Goal: Information Seeking & Learning: Learn about a topic

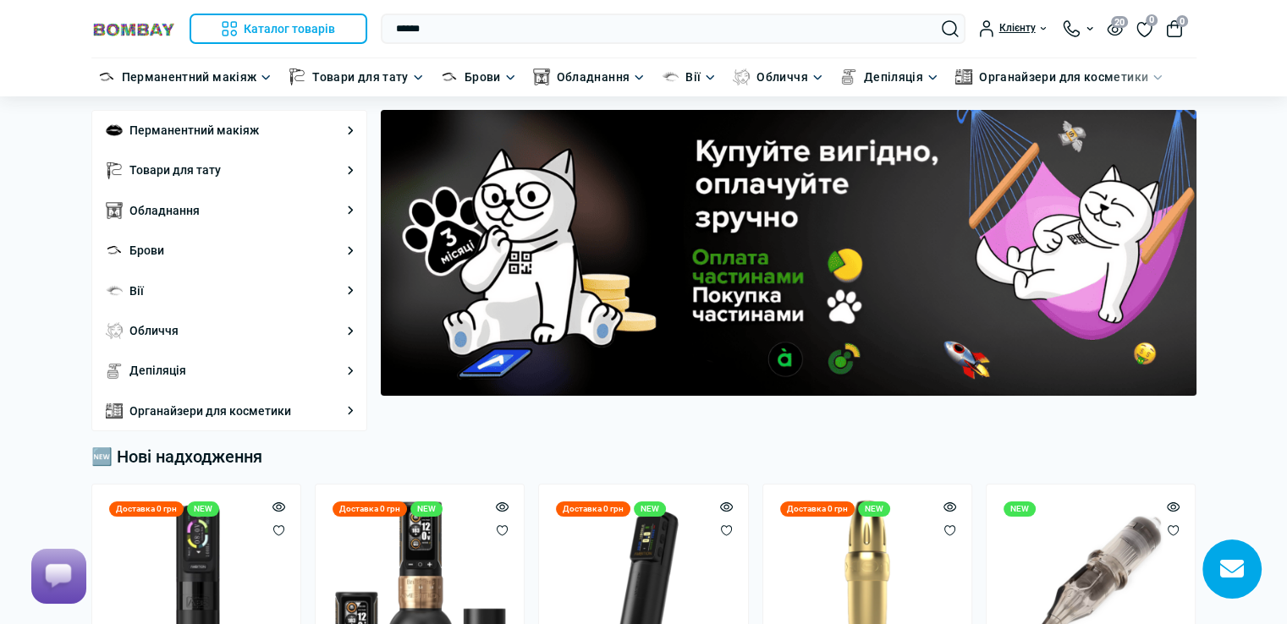
click at [396, 27] on input "******" at bounding box center [673, 29] width 585 height 30
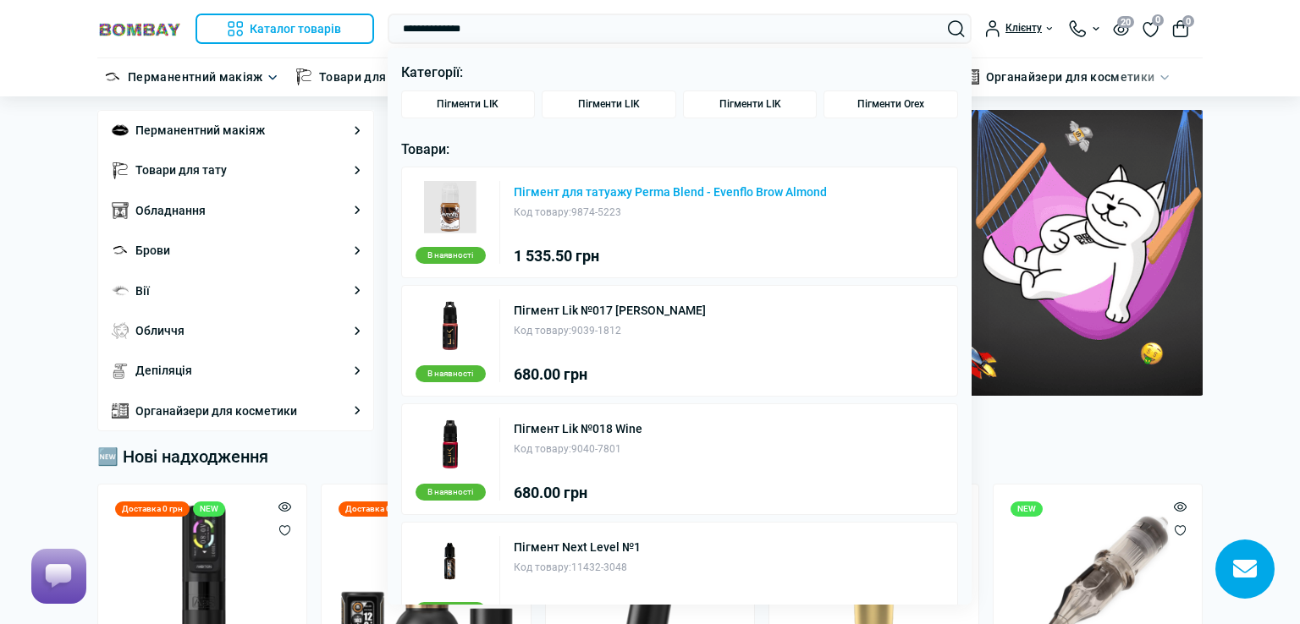
type input "**********"
click at [701, 190] on link "Пігмент для татуажу Perma Blend - Evenflo Brow Almond" at bounding box center [670, 192] width 313 height 12
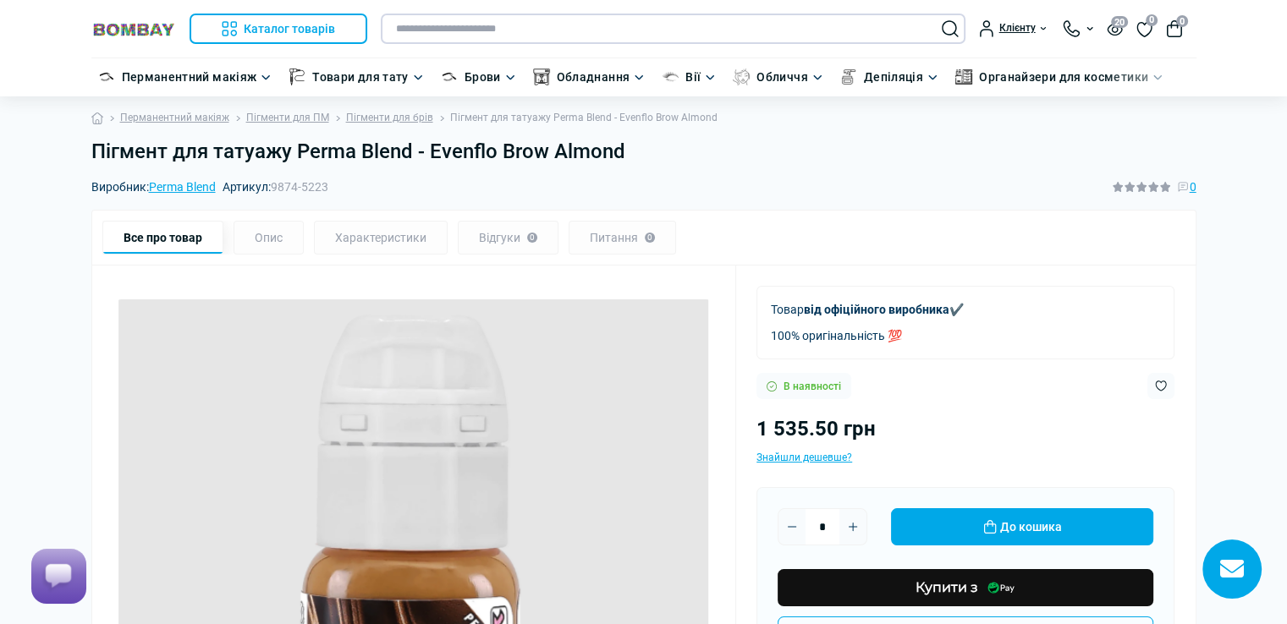
click at [547, 32] on input "text" at bounding box center [673, 29] width 585 height 30
paste input "**********"
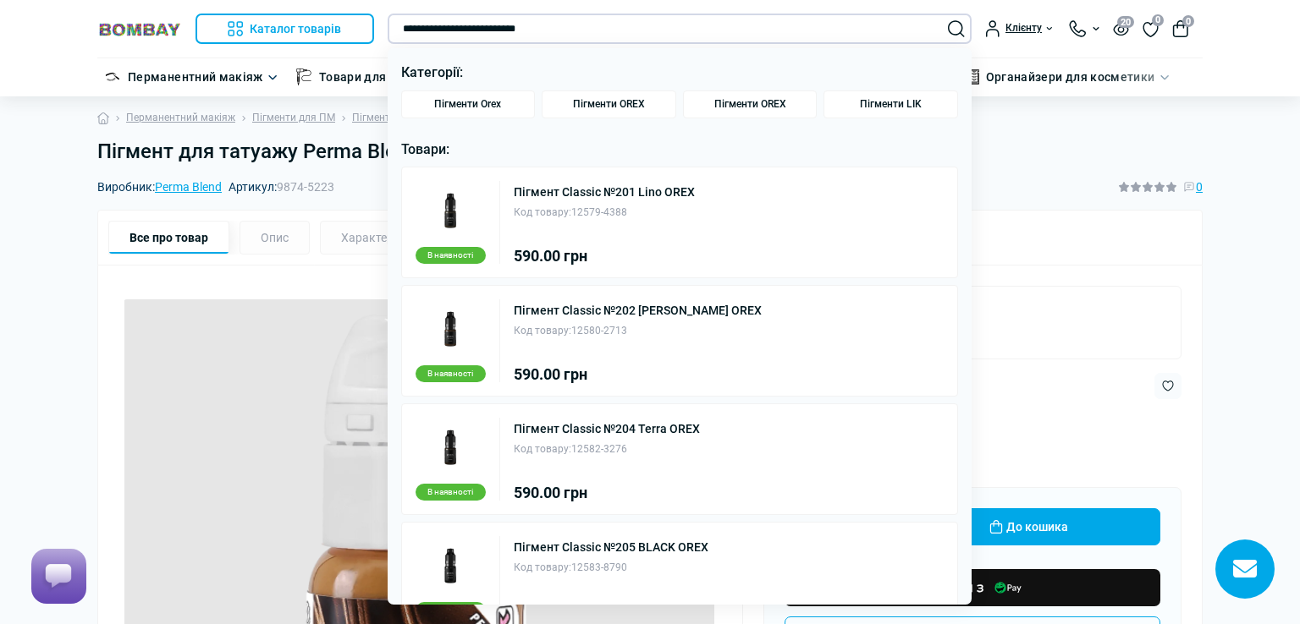
click at [564, 29] on input "**********" at bounding box center [680, 29] width 585 height 30
type input "**********"
click at [619, 108] on span "Пігменти OREX" at bounding box center [609, 104] width 72 height 13
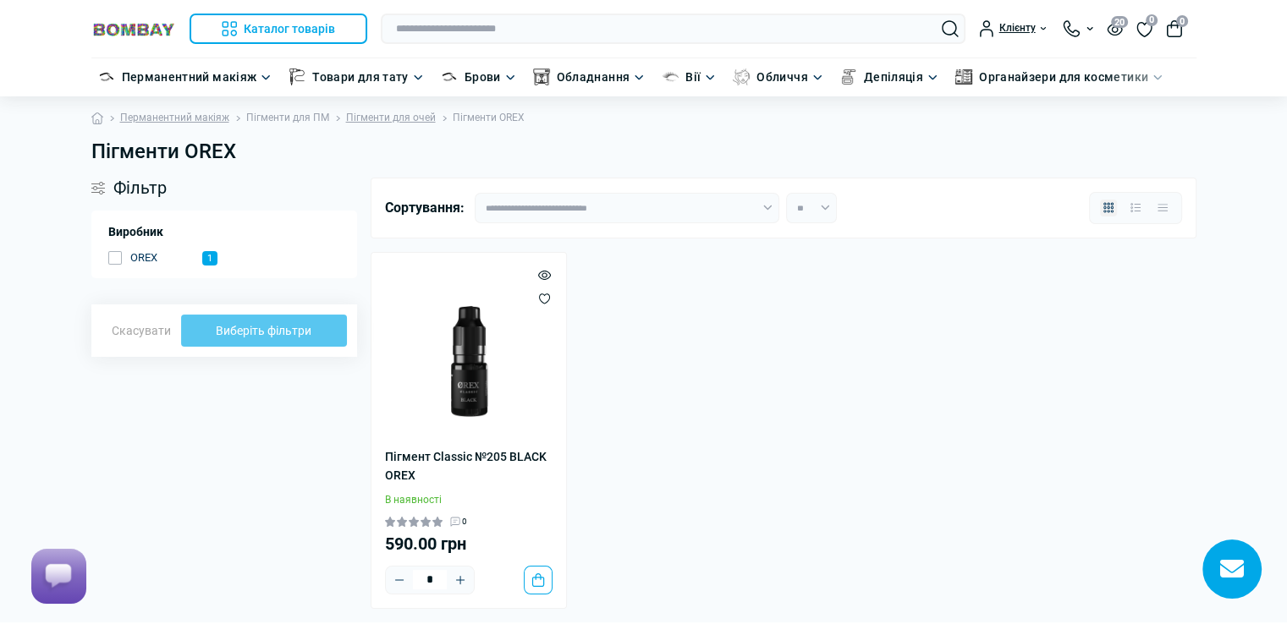
click at [278, 116] on link "Пігменти для ПМ" at bounding box center [287, 118] width 83 height 16
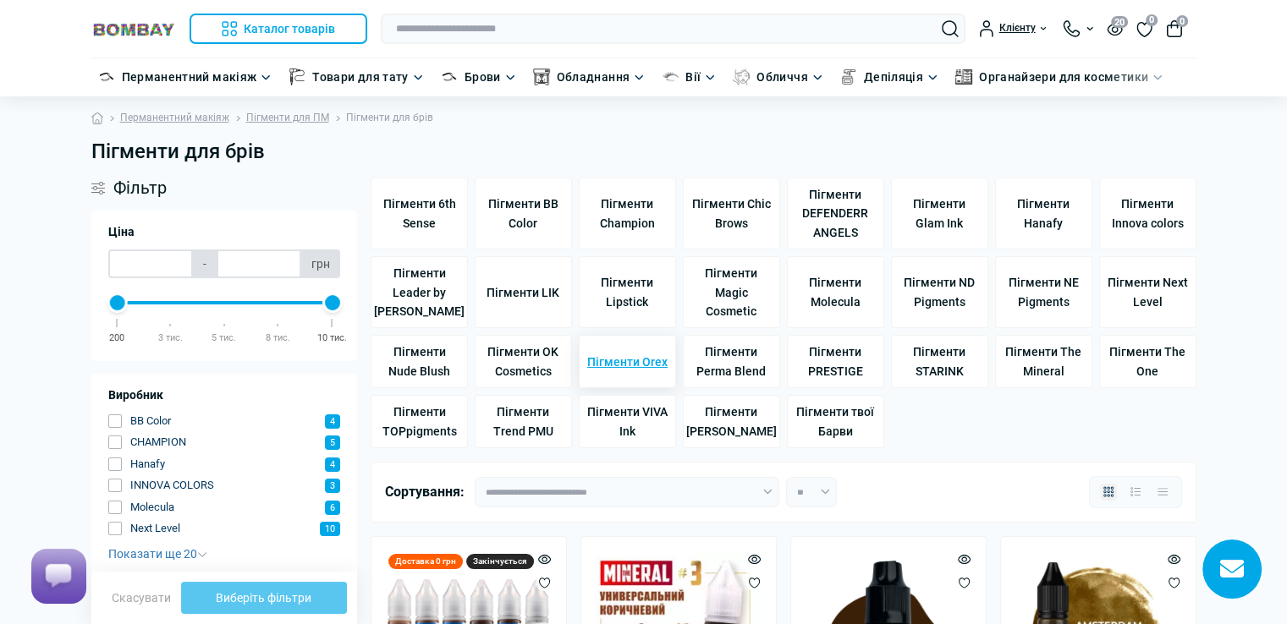
click at [635, 363] on span "Пігменти Orex" at bounding box center [627, 362] width 80 height 19
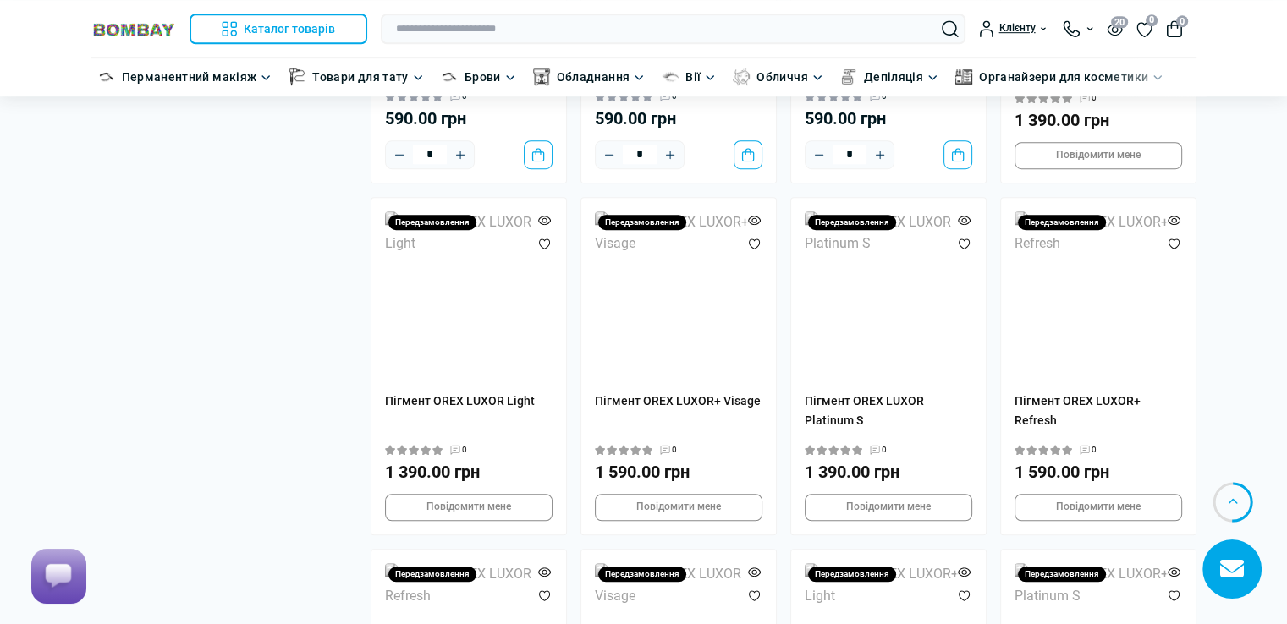
scroll to position [1269, 0]
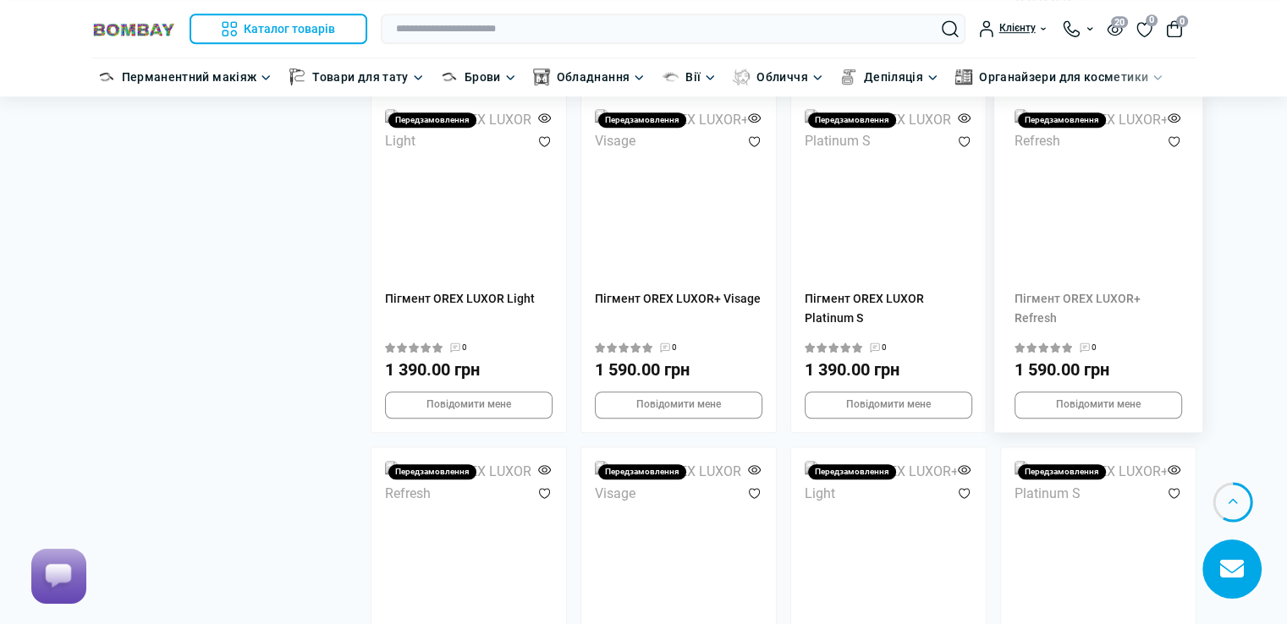
click at [1109, 223] on img at bounding box center [1099, 193] width 168 height 168
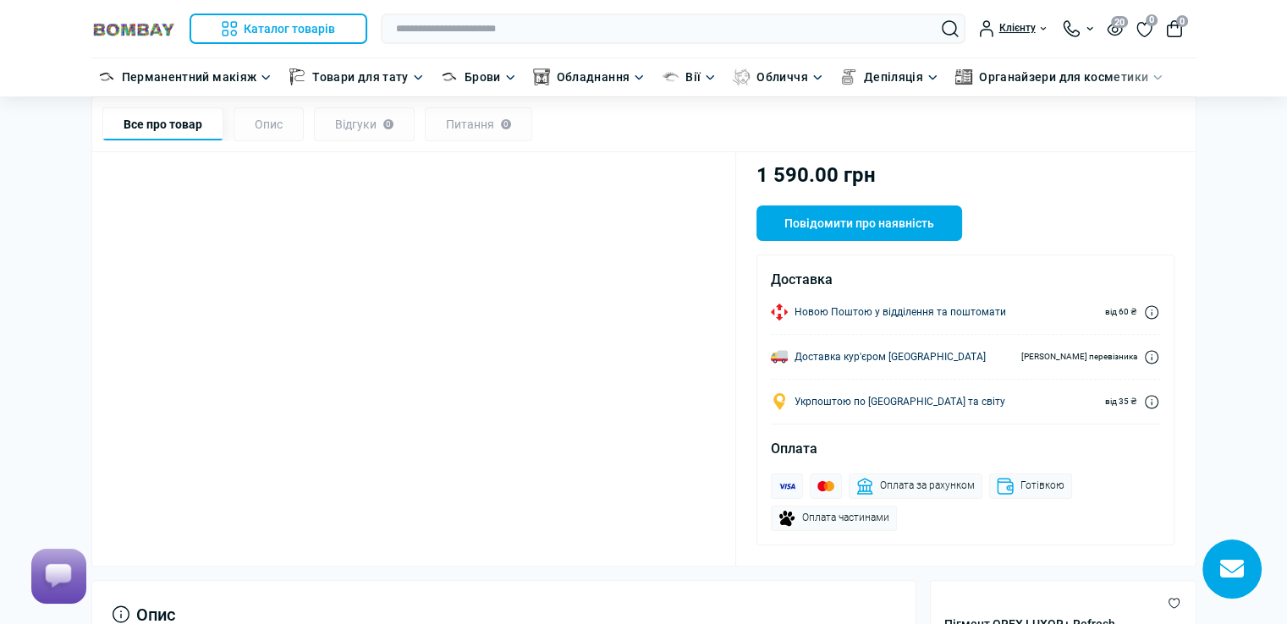
scroll to position [169, 0]
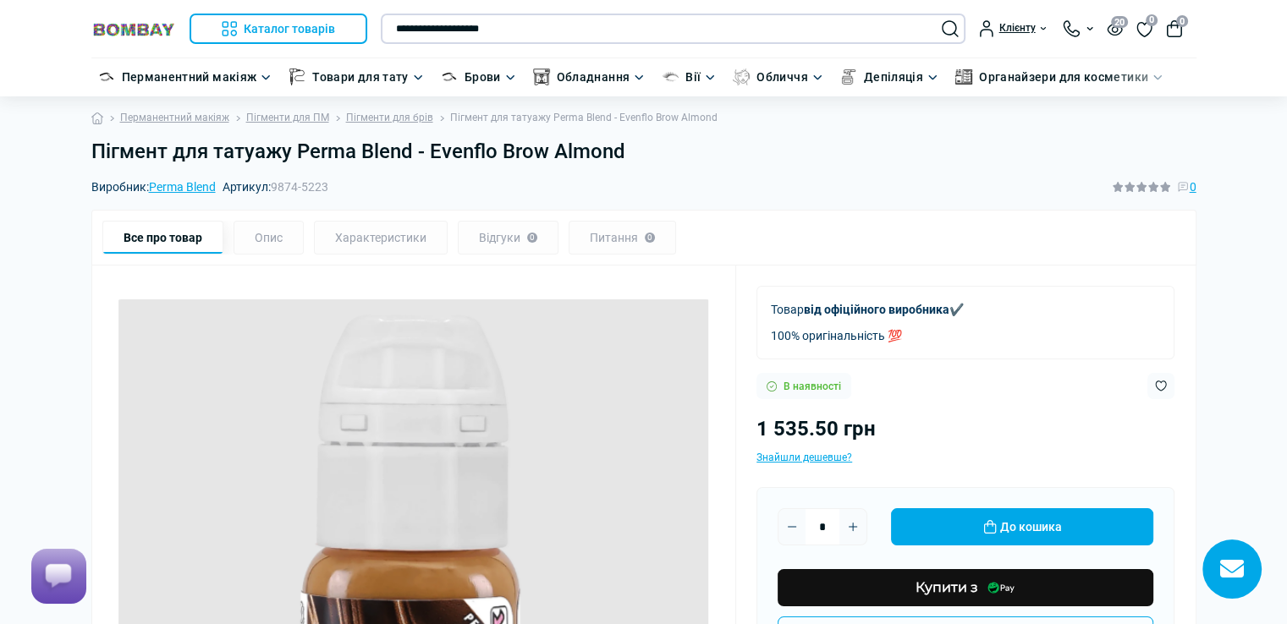
click at [538, 25] on input "**********" at bounding box center [673, 29] width 585 height 30
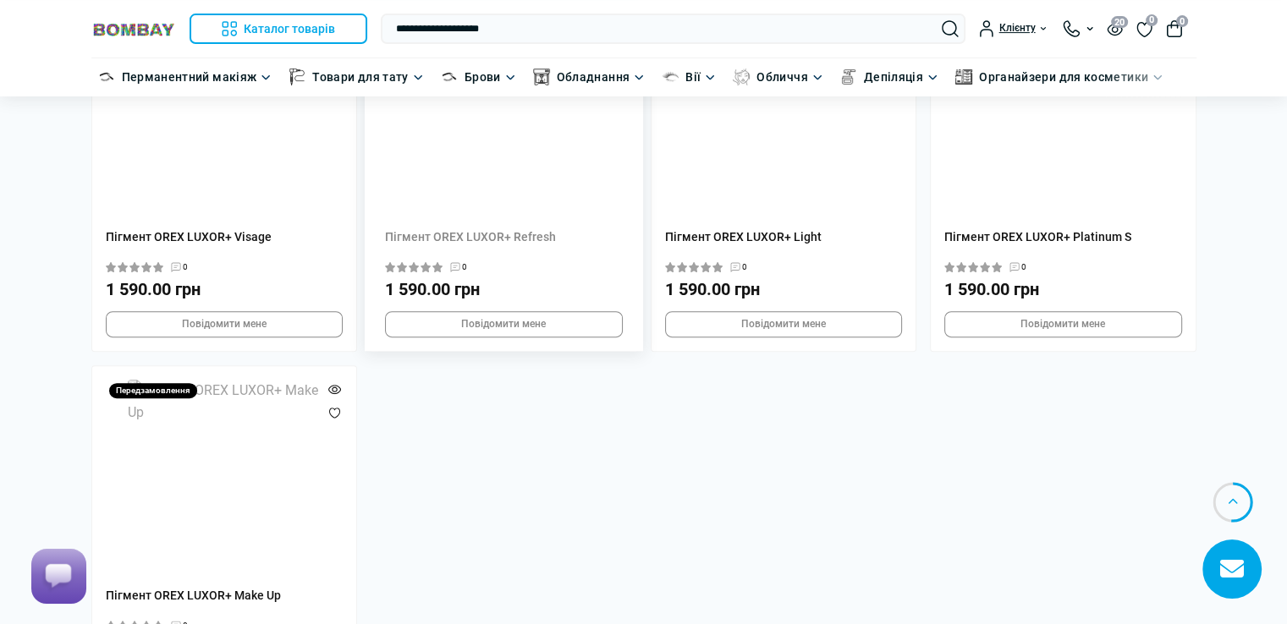
click at [520, 184] on img at bounding box center [503, 117] width 193 height 193
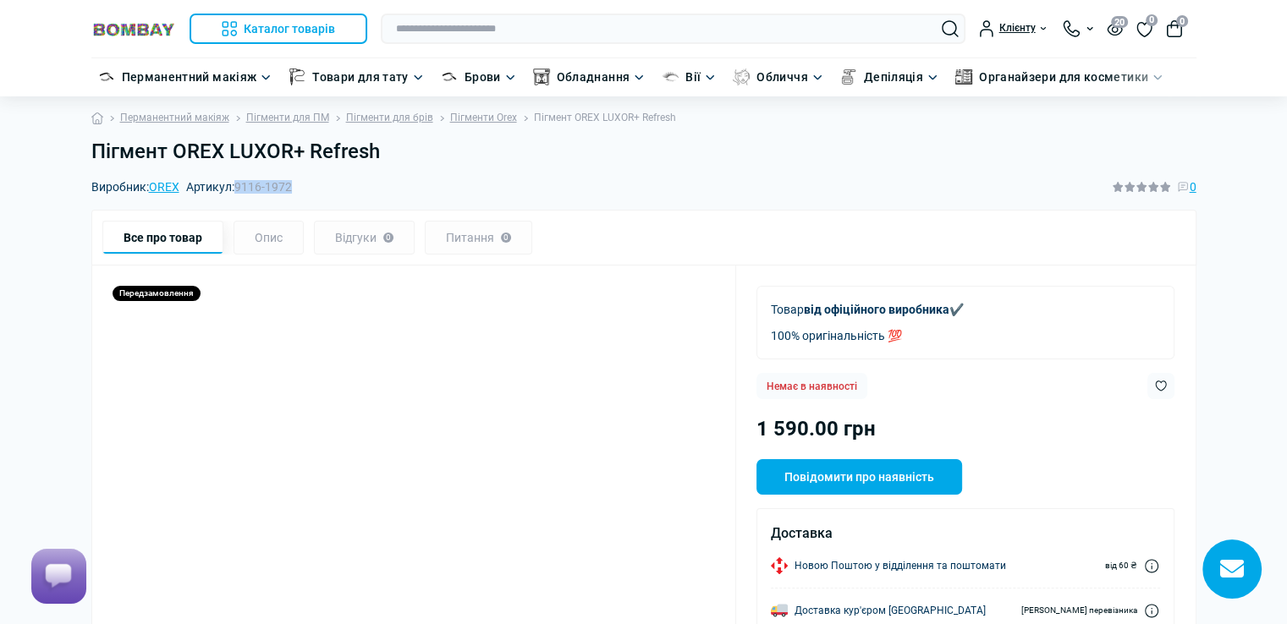
drag, startPoint x: 239, startPoint y: 190, endPoint x: 294, endPoint y: 187, distance: 54.3
click at [292, 187] on span "9116-1972" at bounding box center [263, 187] width 58 height 14
copy span "9116-1972"
click at [584, 31] on input "text" at bounding box center [673, 29] width 585 height 30
paste input "**********"
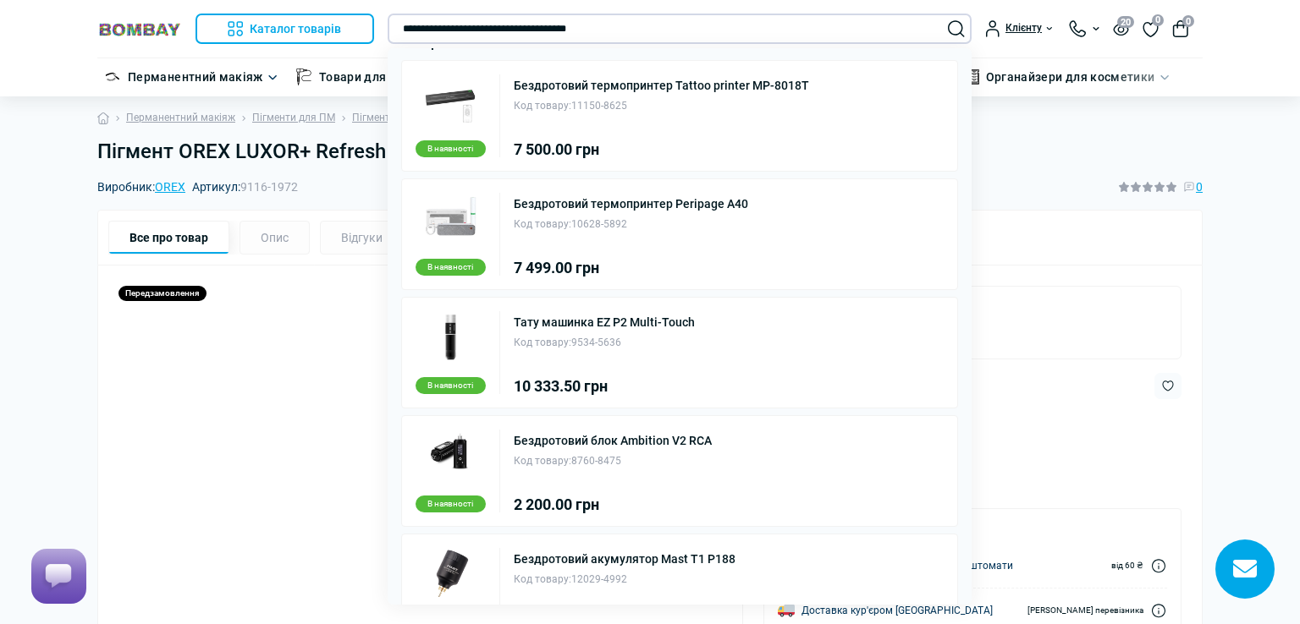
scroll to position [18, 0]
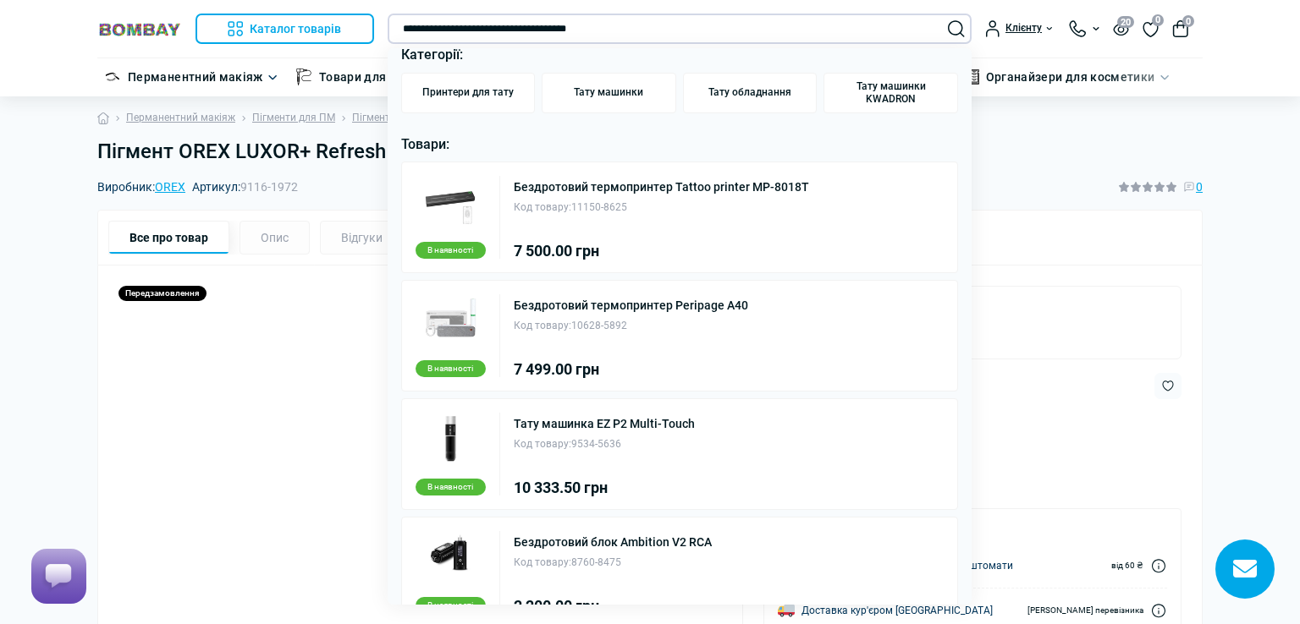
click at [563, 27] on input "**********" at bounding box center [680, 29] width 585 height 30
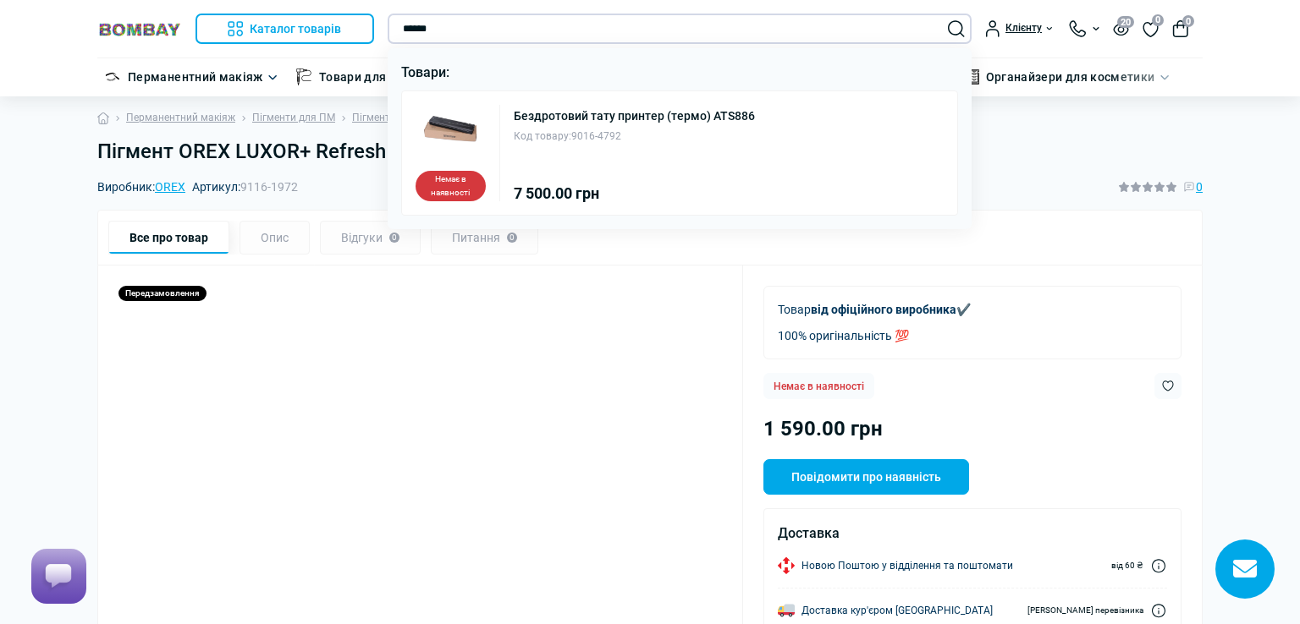
scroll to position [0, 0]
type input "******"
click at [615, 116] on link "Бездротовий тату принтер (термо) ATS886" at bounding box center [634, 116] width 241 height 12
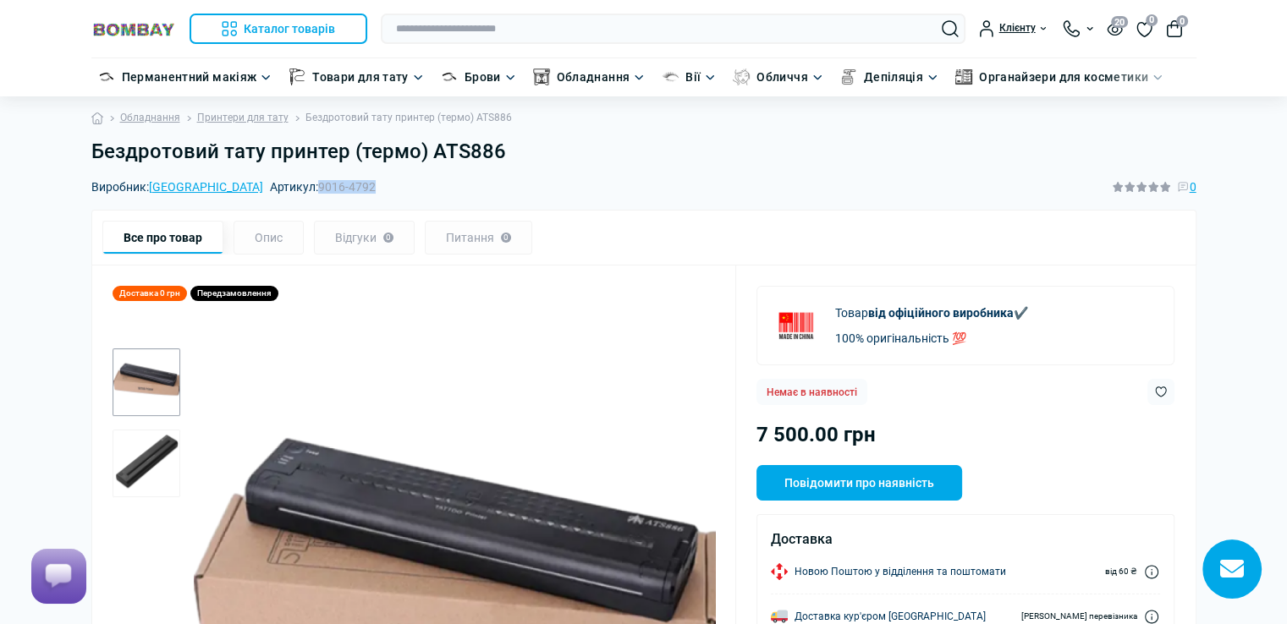
drag, startPoint x: 239, startPoint y: 189, endPoint x: 298, endPoint y: 184, distance: 59.5
click at [298, 184] on div "Виробник: China Артикул: 9016-4792 0" at bounding box center [643, 187] width 1105 height 19
copy span "9016-4792"
click at [596, 33] on input "text" at bounding box center [673, 29] width 585 height 30
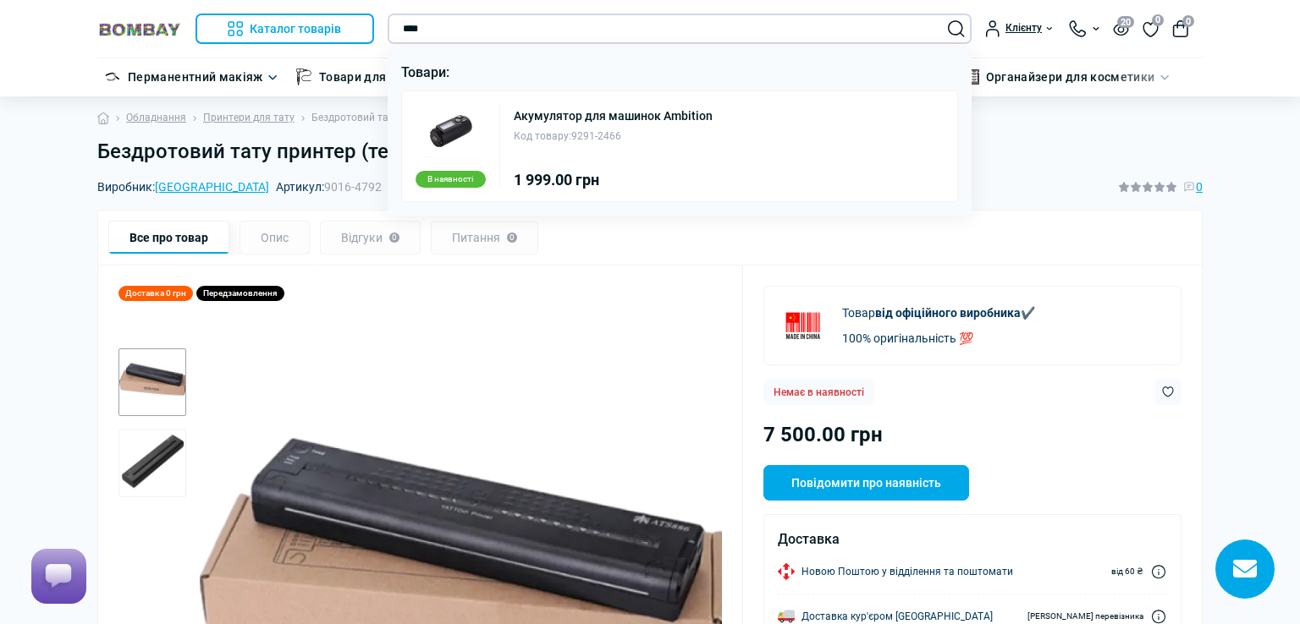
type input "****"
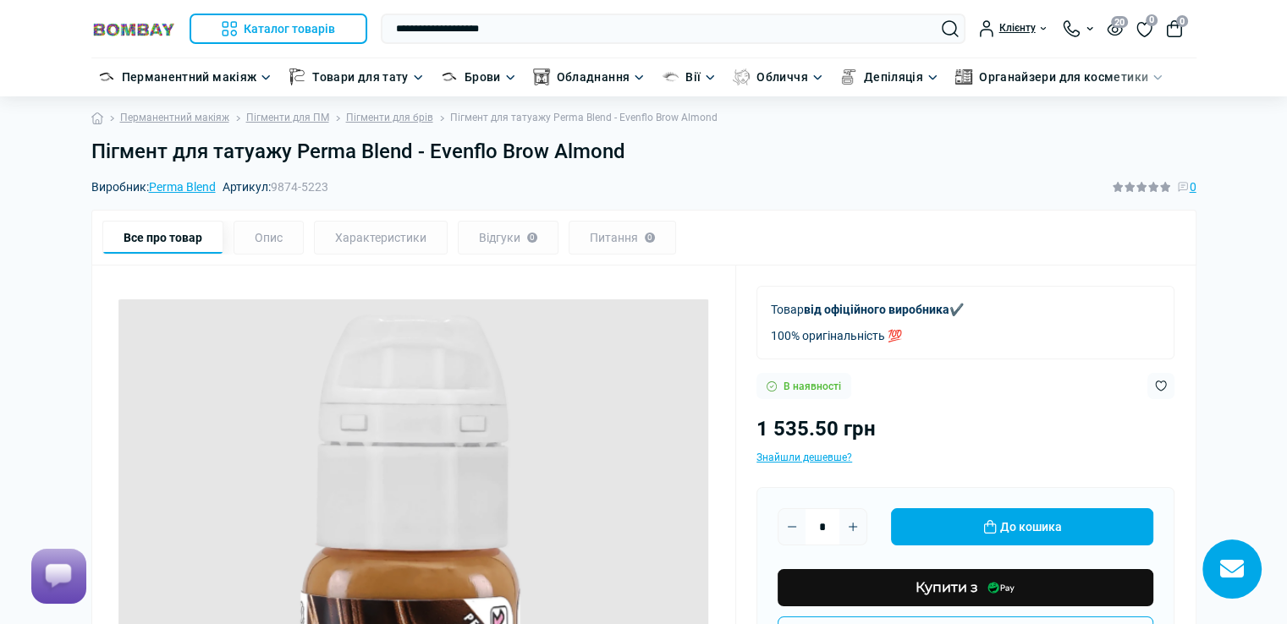
click at [633, 149] on h1 "Пігмент для татуажу Perma Blend - Evenflo Brow Almond" at bounding box center [643, 152] width 1105 height 25
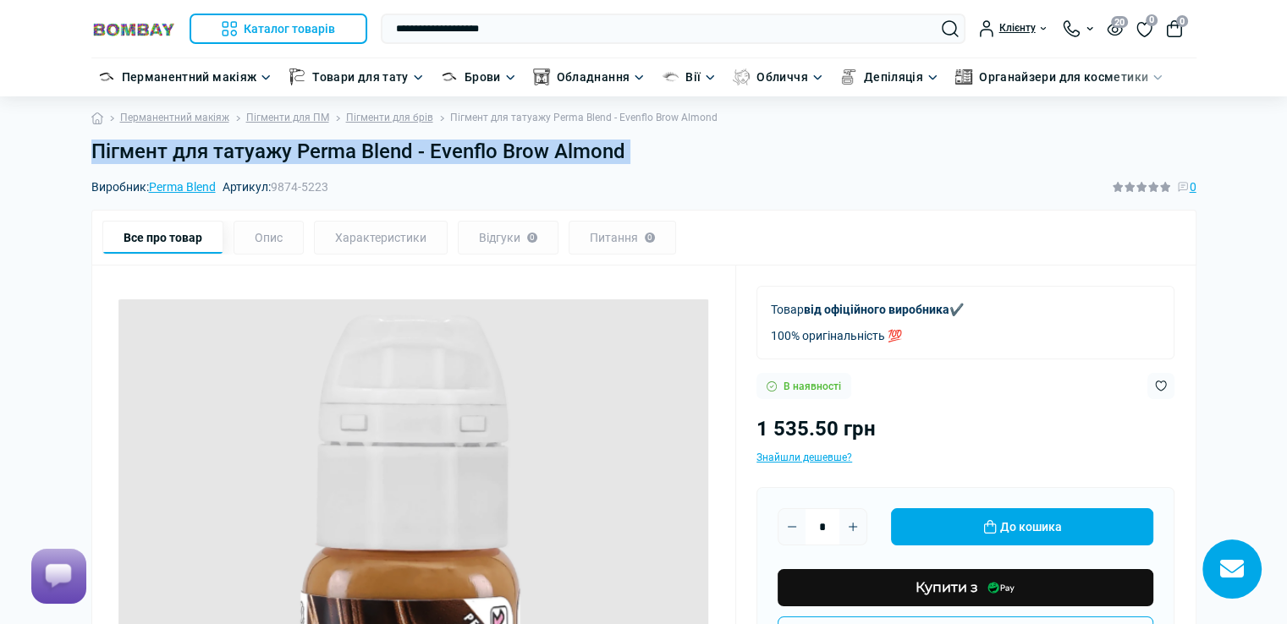
click at [633, 149] on h1 "Пігмент для татуажу Perma Blend - Evenflo Brow Almond" at bounding box center [643, 152] width 1105 height 25
copy main "Пігмент для татуажу Perma Blend - Evenflo Brow Almond"
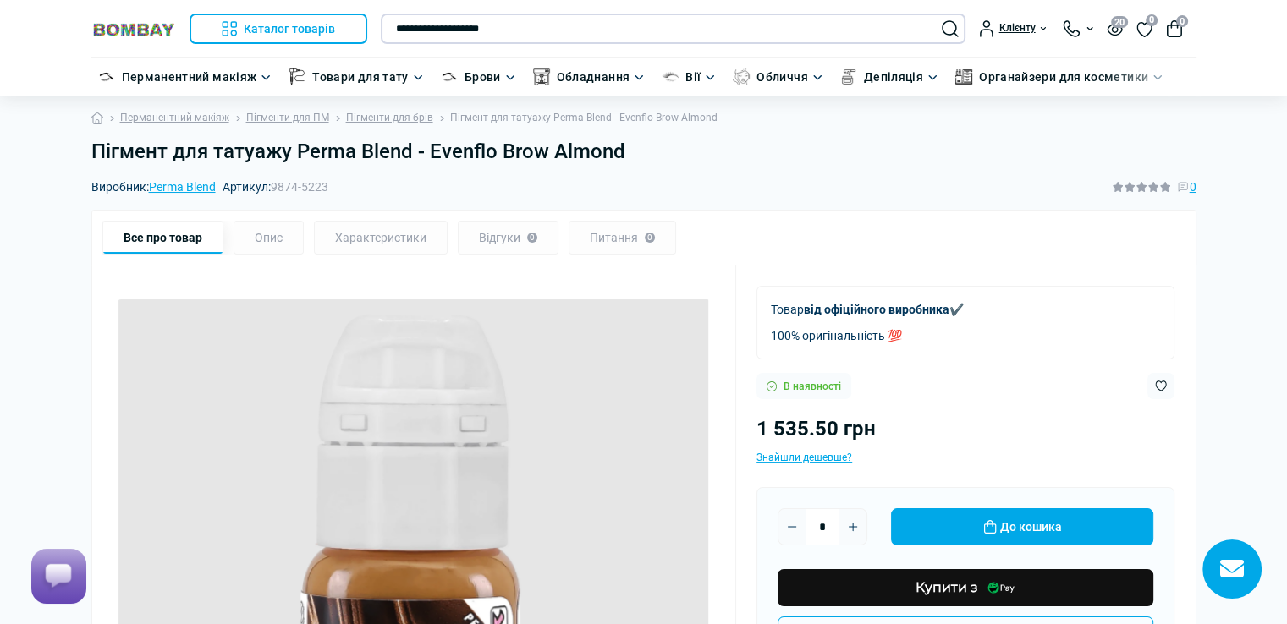
click at [589, 29] on input "**********" at bounding box center [673, 29] width 585 height 30
type input "**"
drag, startPoint x: 756, startPoint y: 431, endPoint x: 880, endPoint y: 416, distance: 124.4
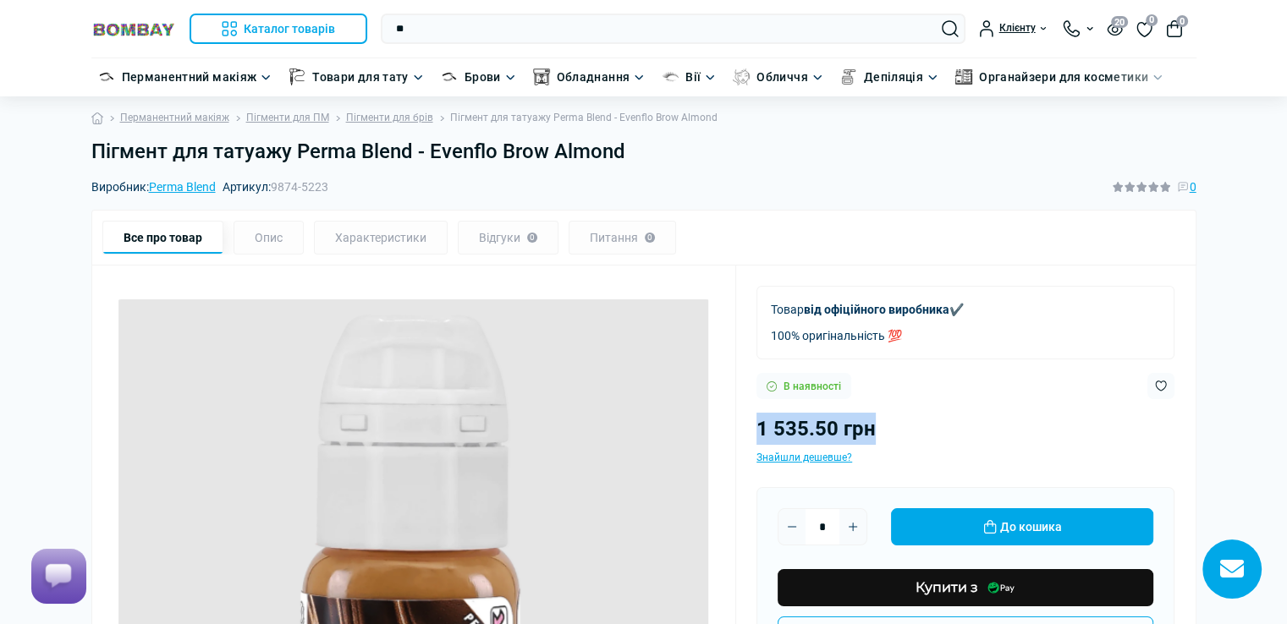
click at [880, 416] on div "1 535.50 грн" at bounding box center [965, 429] width 418 height 32
copy span "1 535.50 грн"
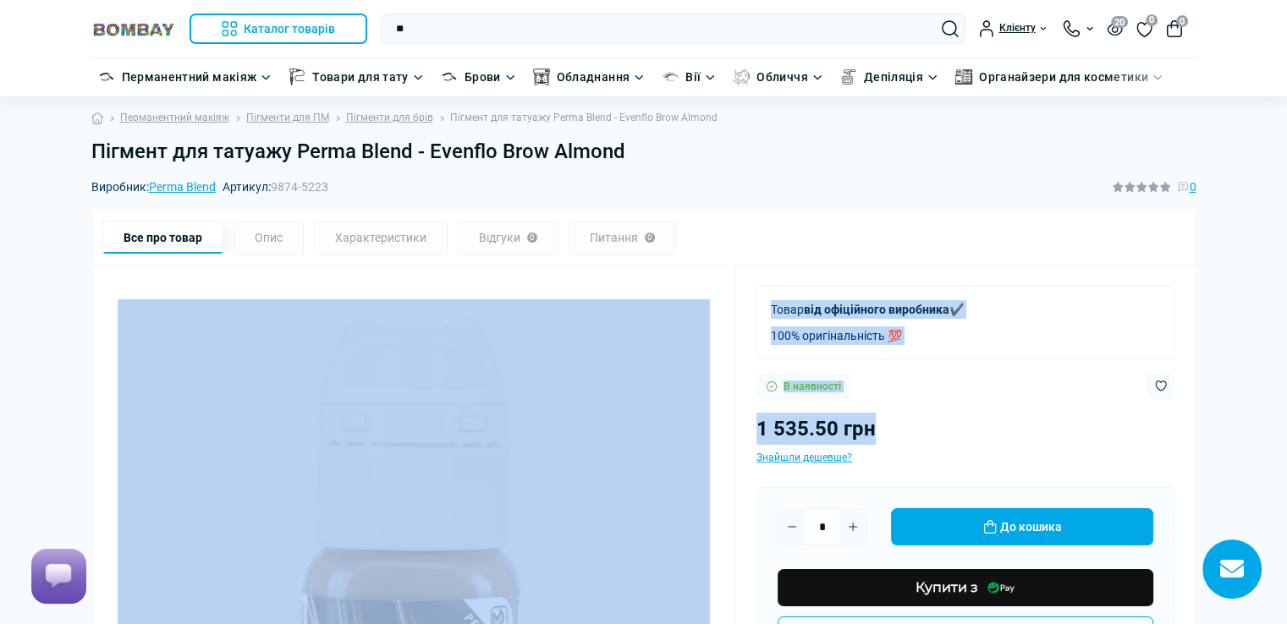
drag, startPoint x: 878, startPoint y: 428, endPoint x: 743, endPoint y: 417, distance: 135.8
click at [888, 413] on div "1 535.50 грн" at bounding box center [965, 429] width 418 height 32
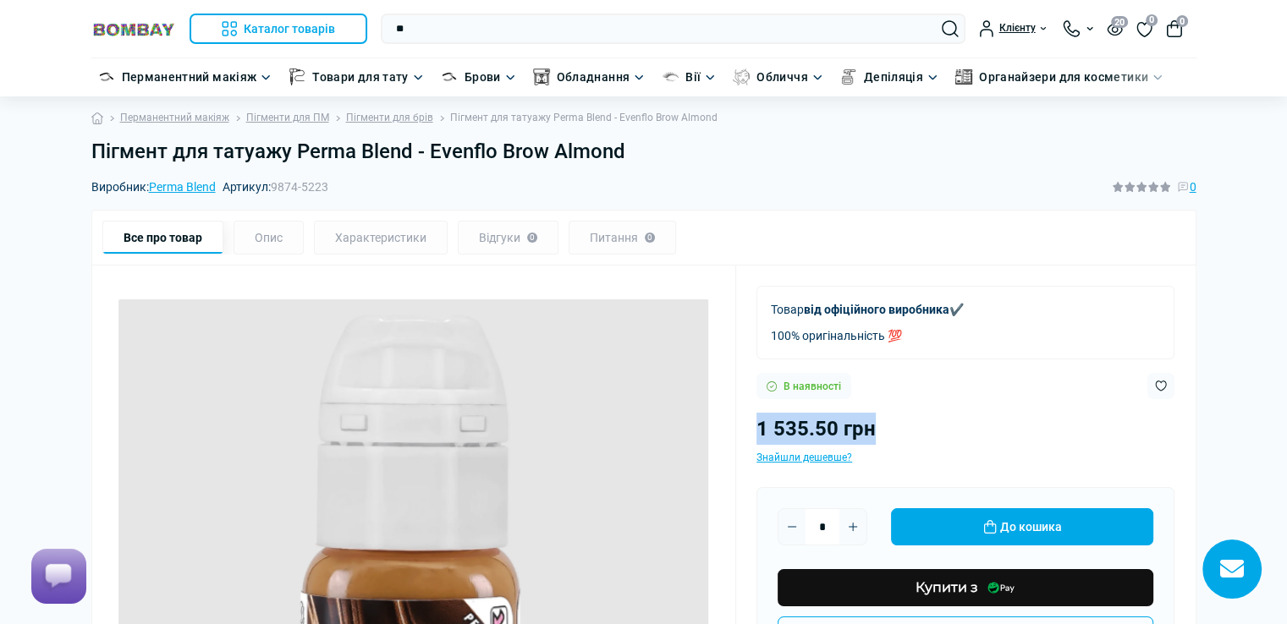
drag, startPoint x: 760, startPoint y: 429, endPoint x: 874, endPoint y: 443, distance: 115.0
click at [874, 443] on div "1 535.50 грн" at bounding box center [965, 429] width 418 height 32
copy span "1 535.50 грн"
click at [394, 116] on link "Пігменти для брів" at bounding box center [389, 118] width 87 height 16
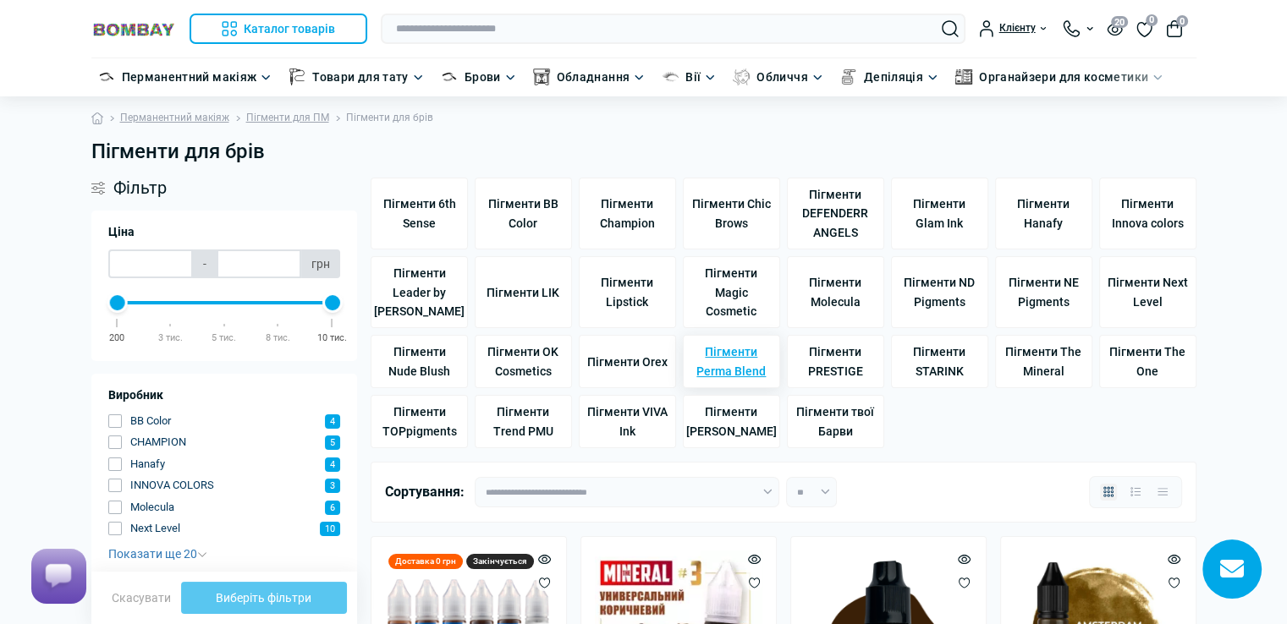
click at [724, 368] on span "Пігменти Perma Blend" at bounding box center [731, 362] width 82 height 38
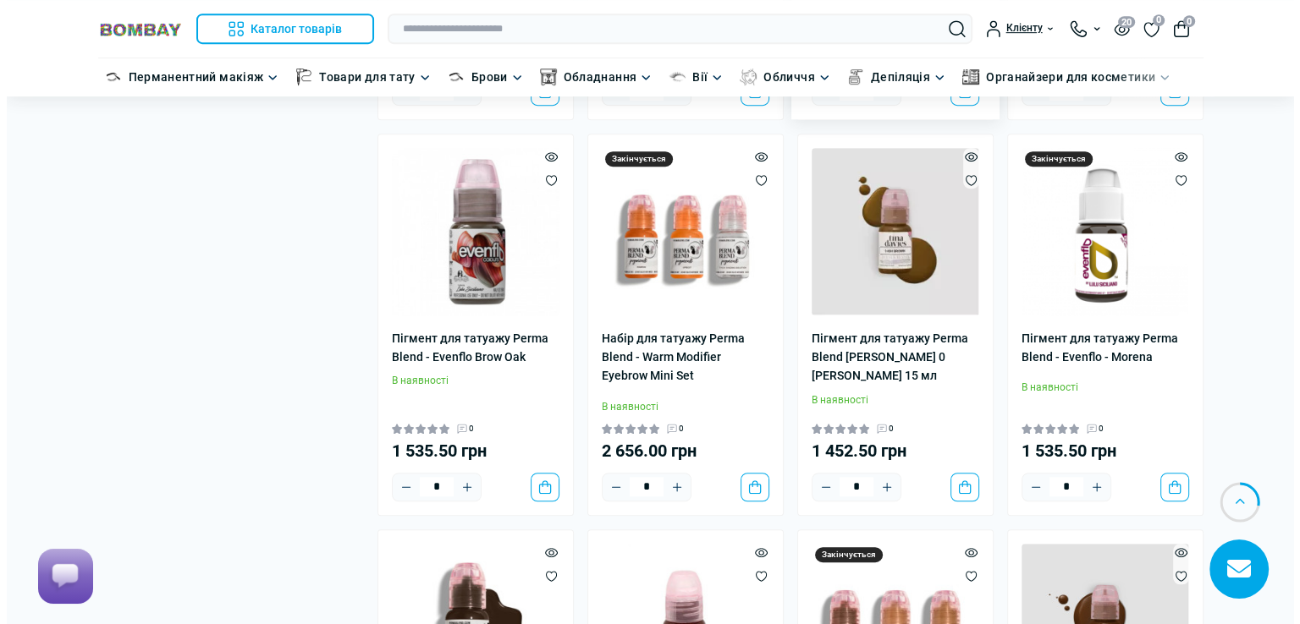
scroll to position [1015, 0]
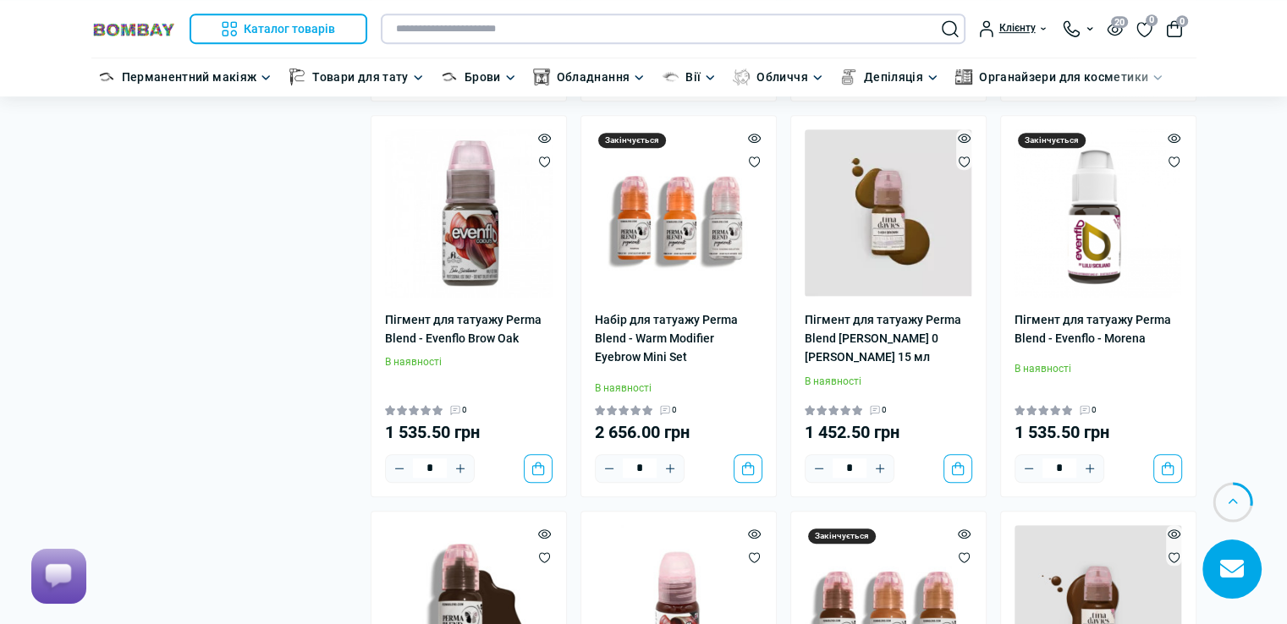
click at [591, 20] on input "text" at bounding box center [673, 29] width 585 height 30
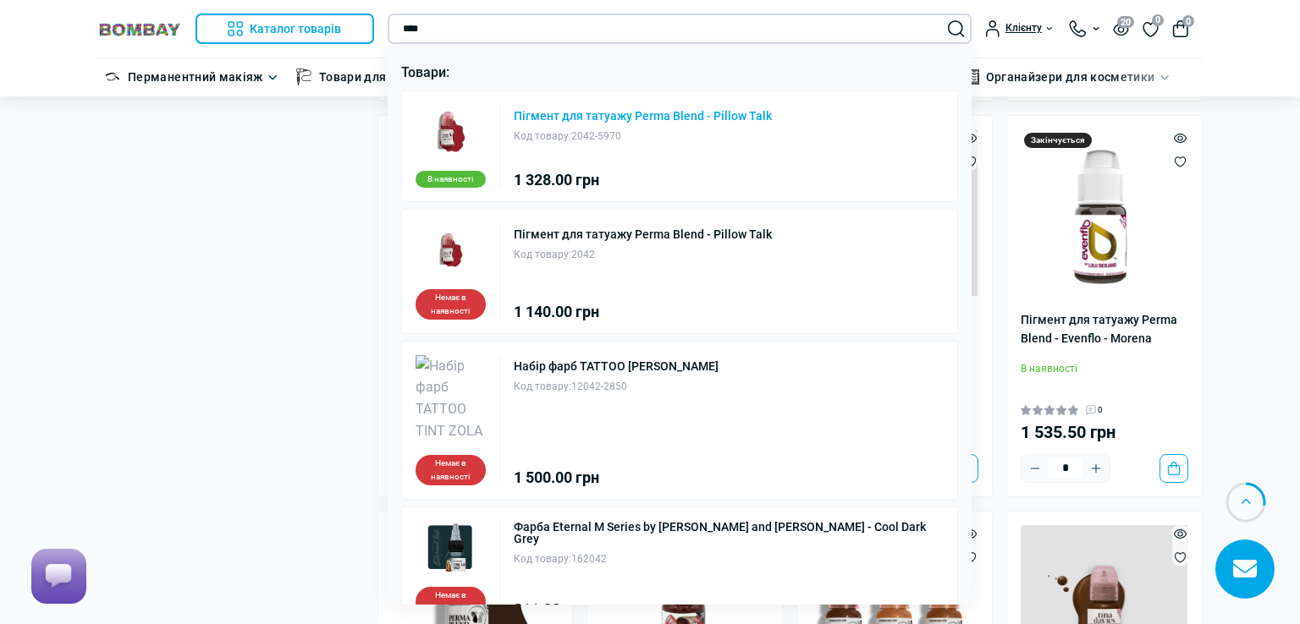
type input "****"
click at [586, 116] on link "Пігмент для татуажу Perma Blend - Pillow Talk" at bounding box center [643, 116] width 258 height 12
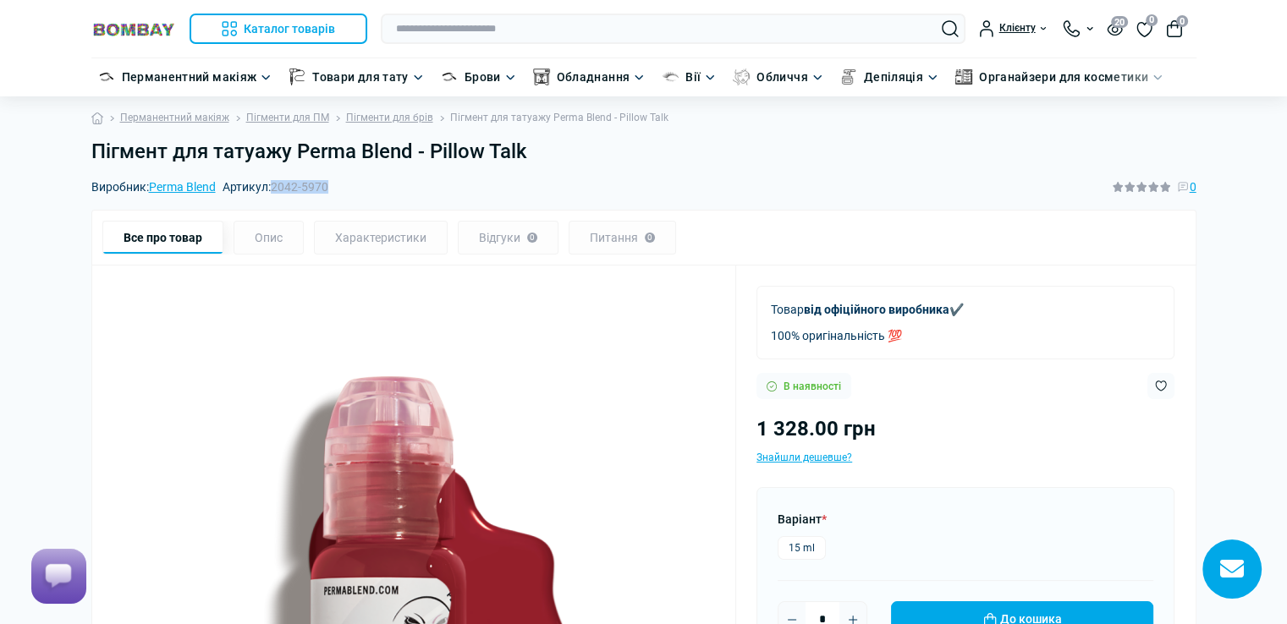
drag, startPoint x: 275, startPoint y: 188, endPoint x: 332, endPoint y: 185, distance: 56.8
click at [328, 185] on span "2042-5970" at bounding box center [300, 187] width 58 height 14
copy span "2042-5970"
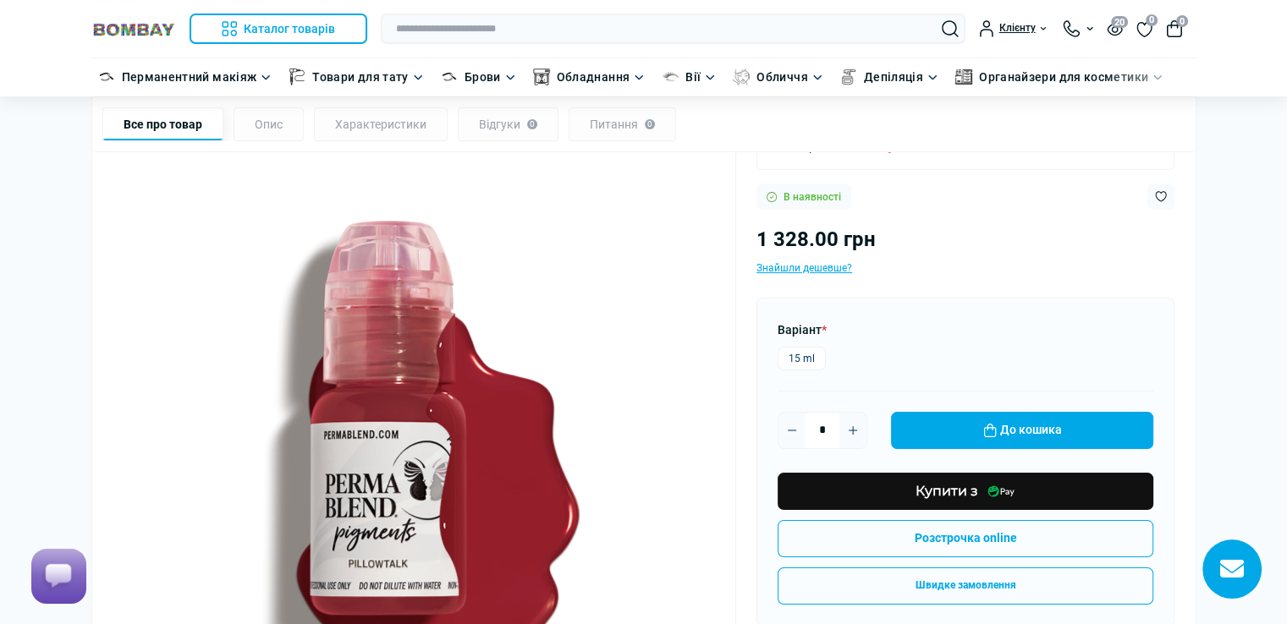
scroll to position [254, 0]
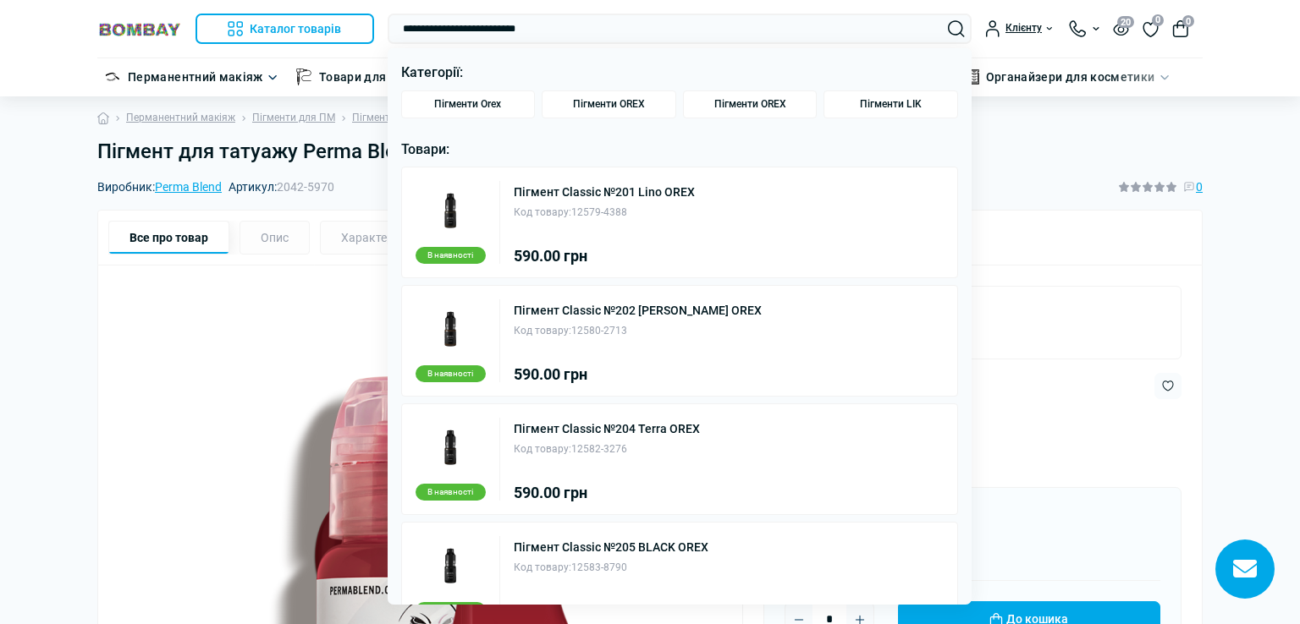
scroll to position [254, 0]
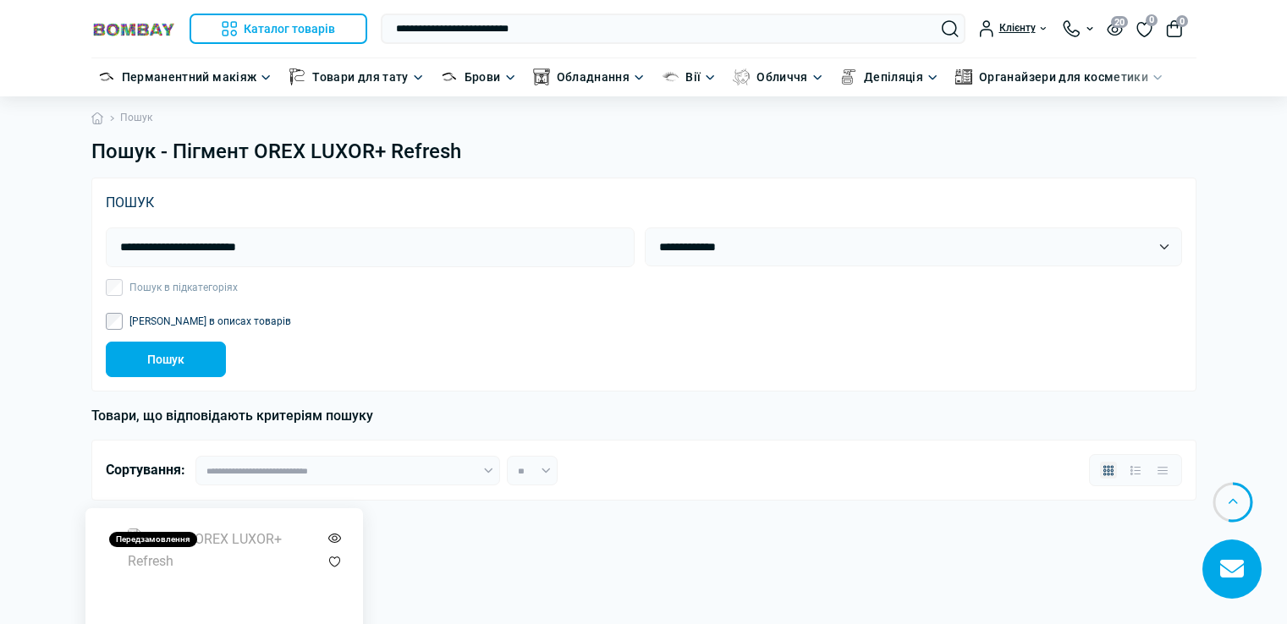
click at [176, 529] on img at bounding box center [224, 625] width 193 height 193
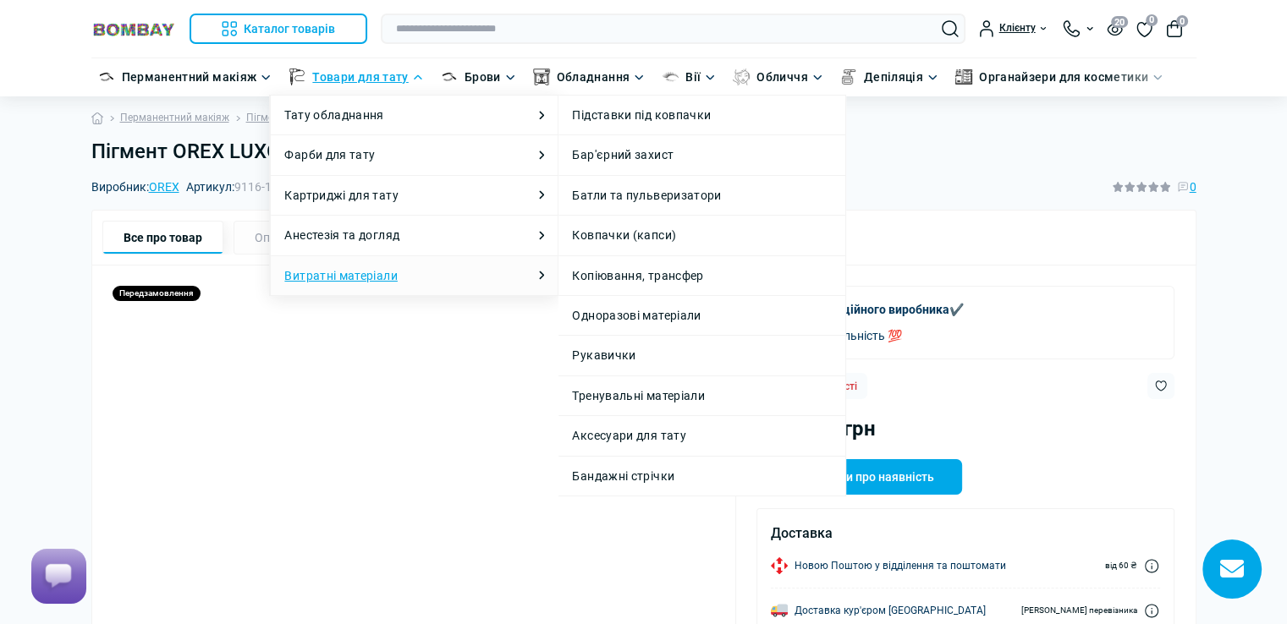
click at [362, 273] on link "Витратні матеріали" at bounding box center [340, 276] width 113 height 19
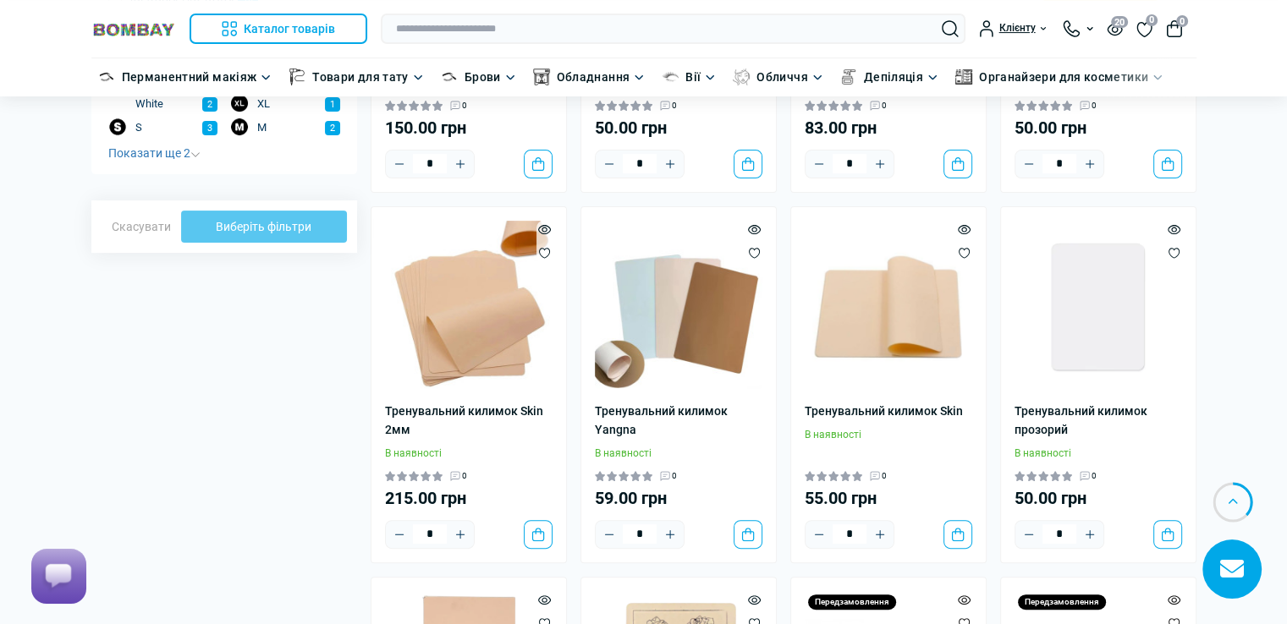
scroll to position [85, 0]
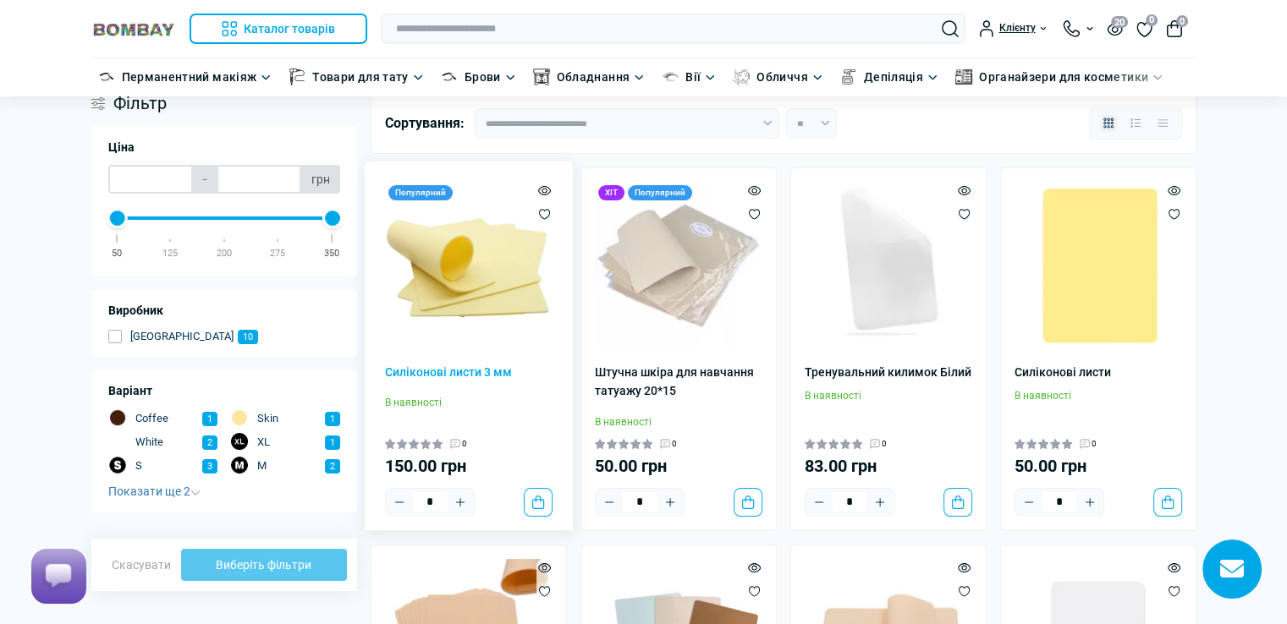
click at [501, 292] on img at bounding box center [469, 266] width 168 height 168
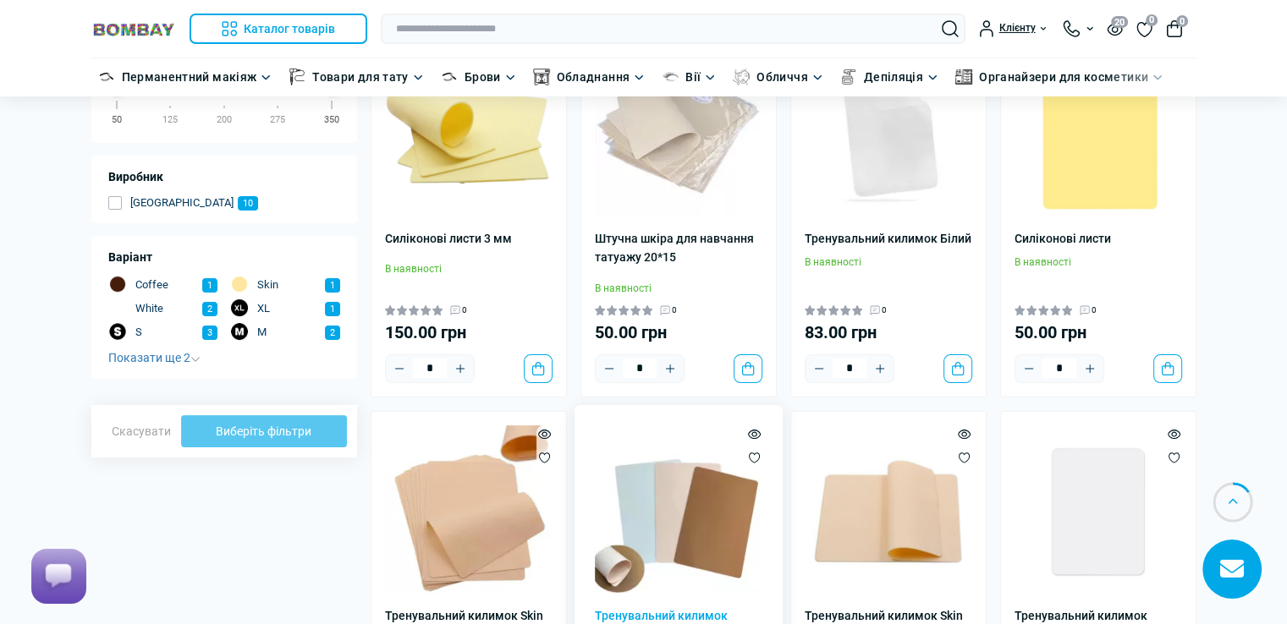
scroll to position [85, 0]
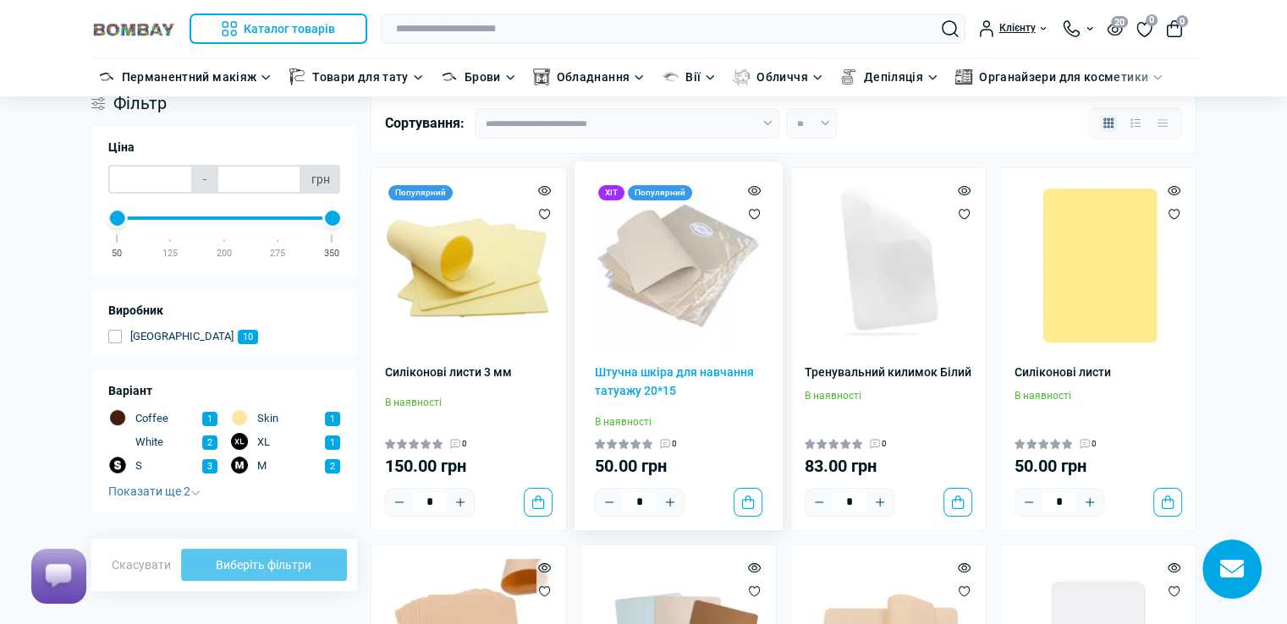
click at [696, 305] on img at bounding box center [679, 266] width 168 height 168
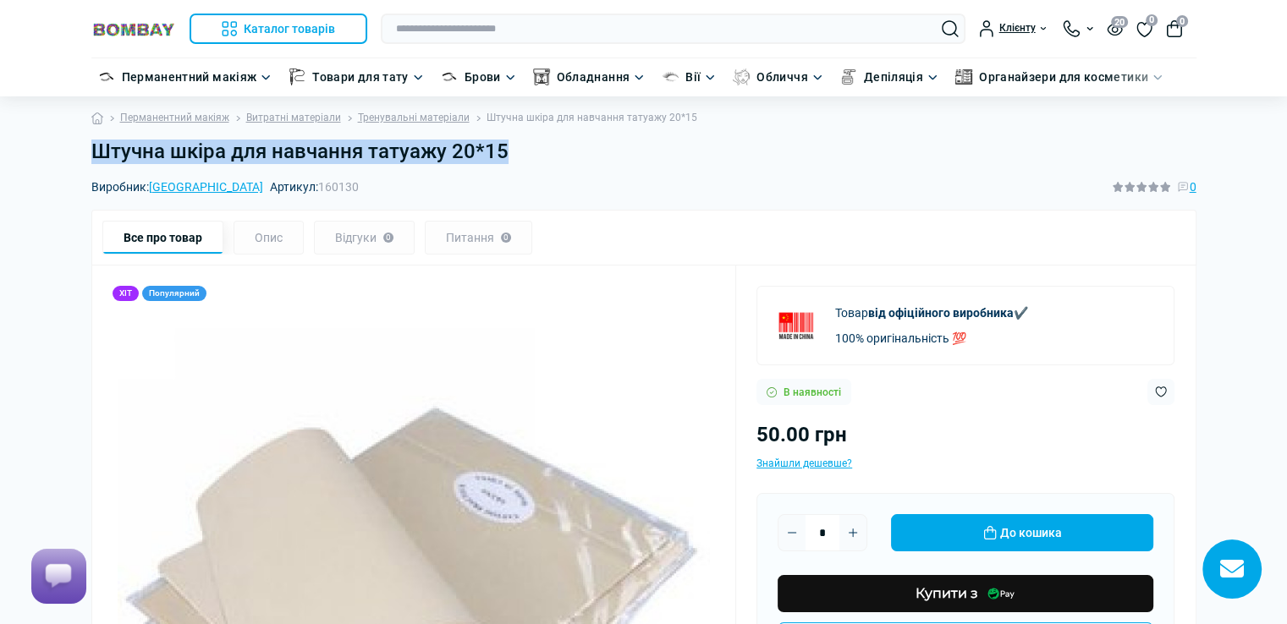
drag, startPoint x: 94, startPoint y: 149, endPoint x: 505, endPoint y: 149, distance: 411.2
click at [505, 149] on h1 "Штучна шкіра для навчання татуажу 20*15" at bounding box center [643, 152] width 1105 height 25
copy h1 "Штучна шкіра для навчання татуажу 20*15"
click at [525, 153] on h1 "Штучна шкіра для навчання татуажу 20*15" at bounding box center [643, 152] width 1105 height 25
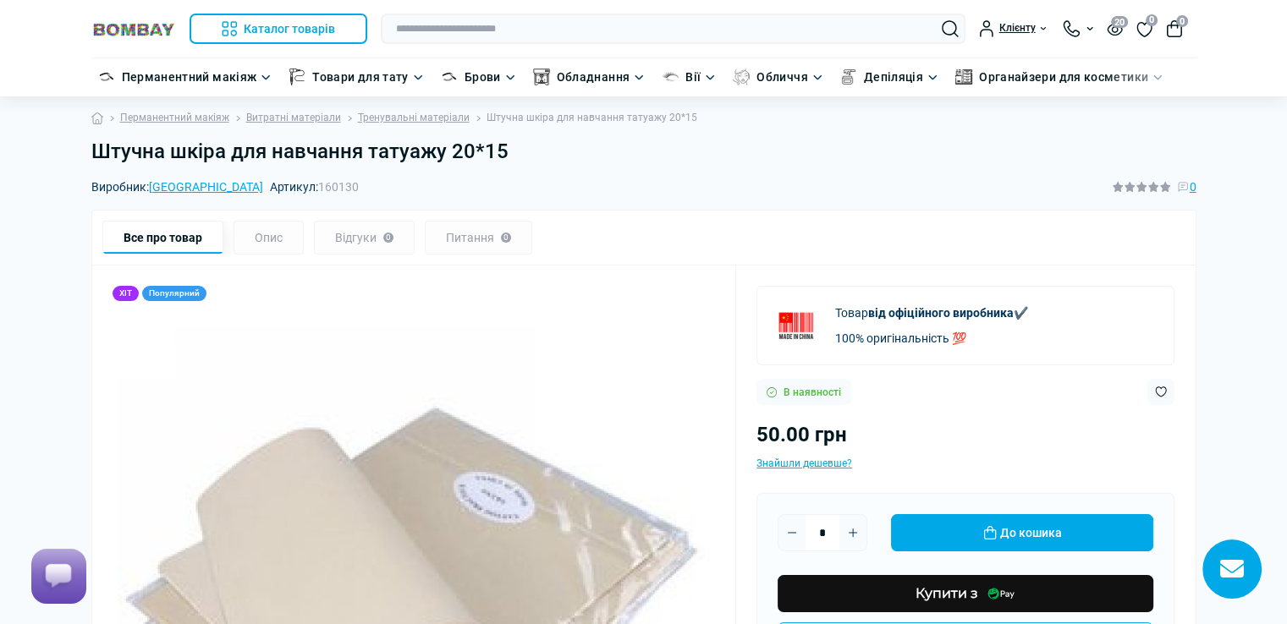
click at [517, 156] on h1 "Штучна шкіра для навчання татуажу 20*15" at bounding box center [643, 152] width 1105 height 25
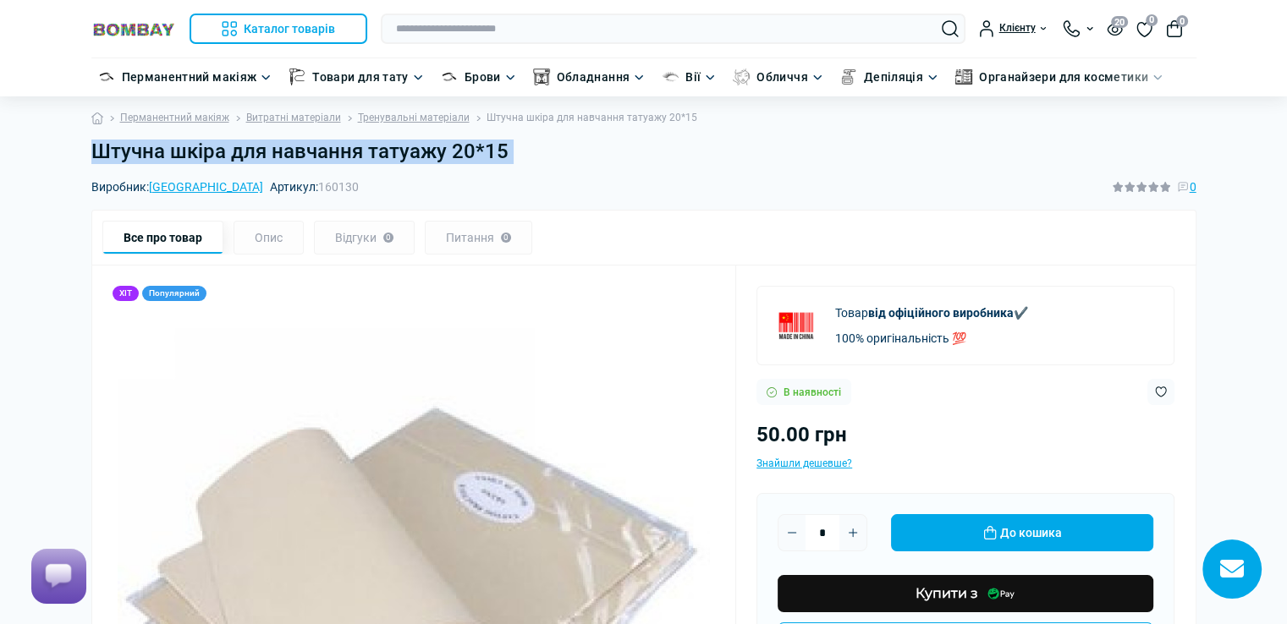
click at [517, 156] on h1 "Штучна шкіра для навчання татуажу 20*15" at bounding box center [643, 152] width 1105 height 25
copy main "Штучна шкіра для навчання татуажу 20*15"
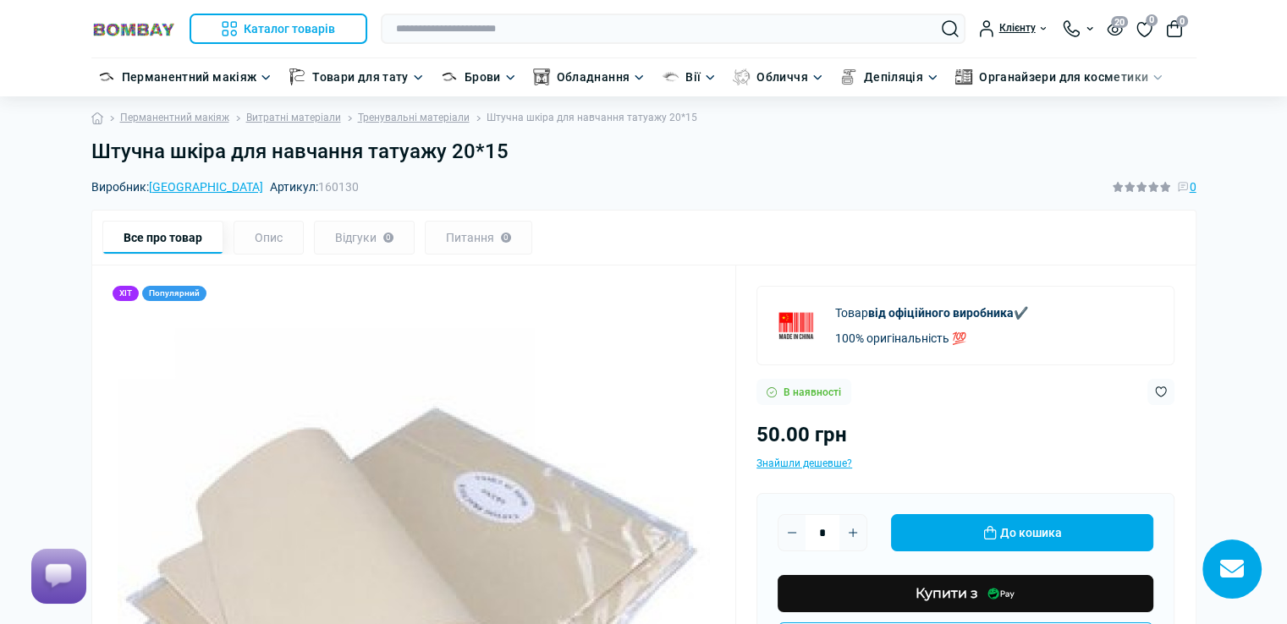
click at [1186, 257] on div "Все про товар Опис Відгуки 0 Питання 0" at bounding box center [643, 238] width 1105 height 56
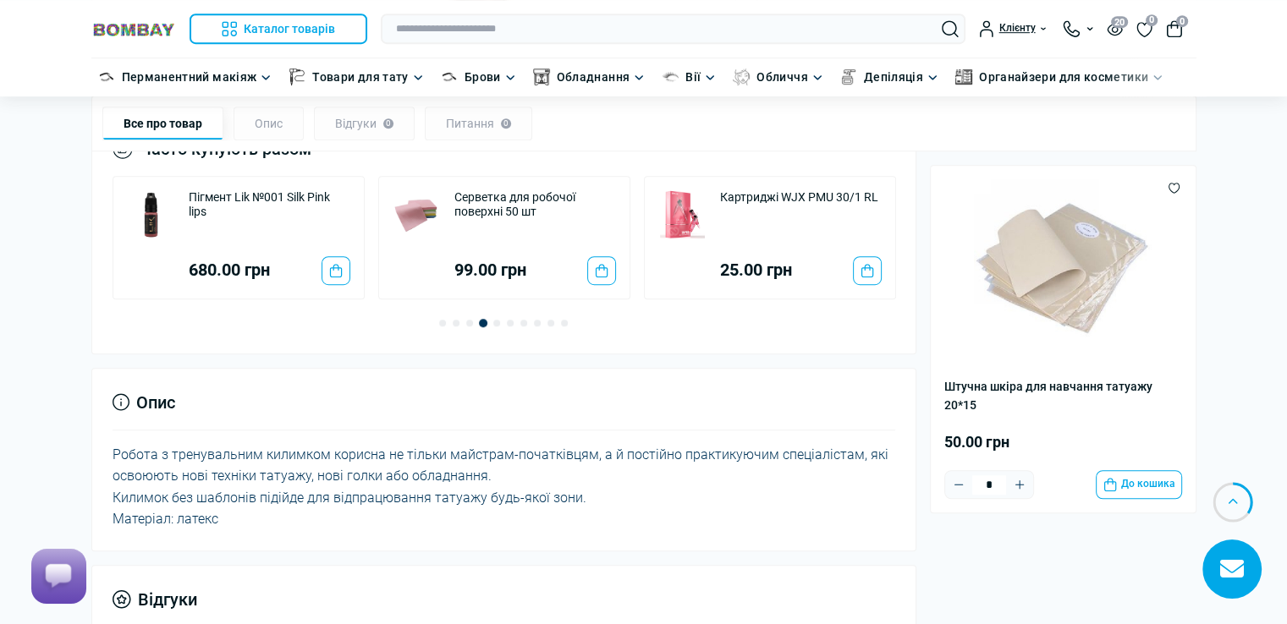
scroll to position [1100, 0]
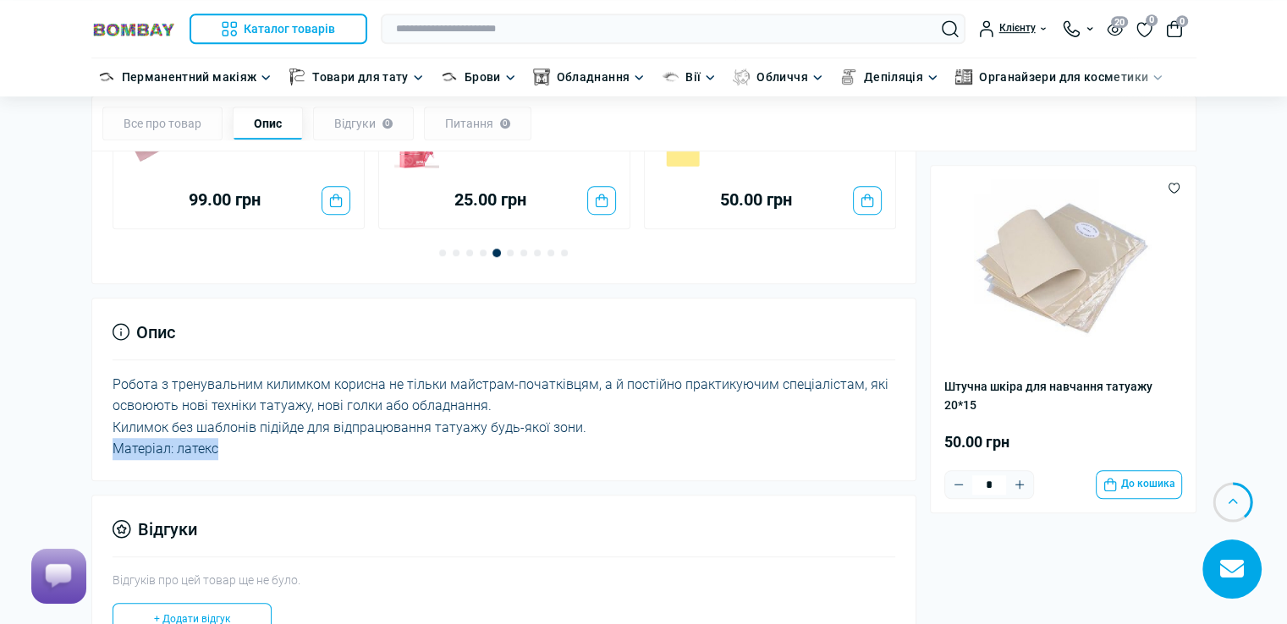
drag, startPoint x: 112, startPoint y: 430, endPoint x: 229, endPoint y: 430, distance: 117.6
click at [229, 430] on div "Робота з тренувальним килимком корисна не тільки майстрам-початківцям, а й пост…" at bounding box center [505, 417] width 784 height 86
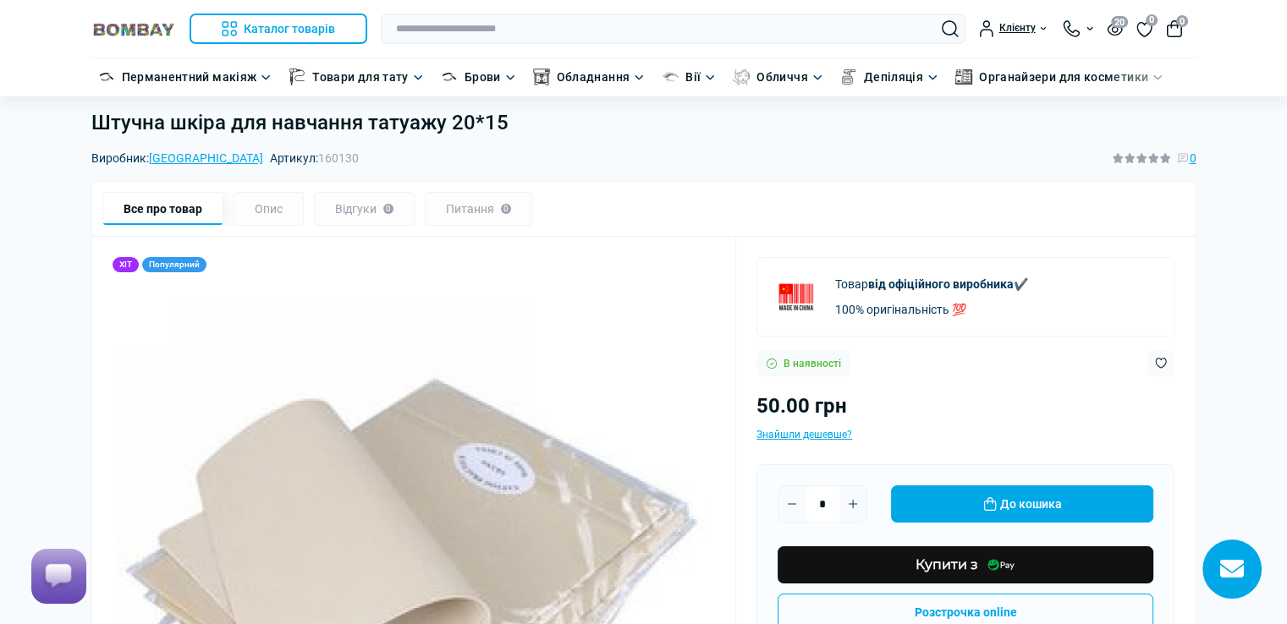
scroll to position [0, 0]
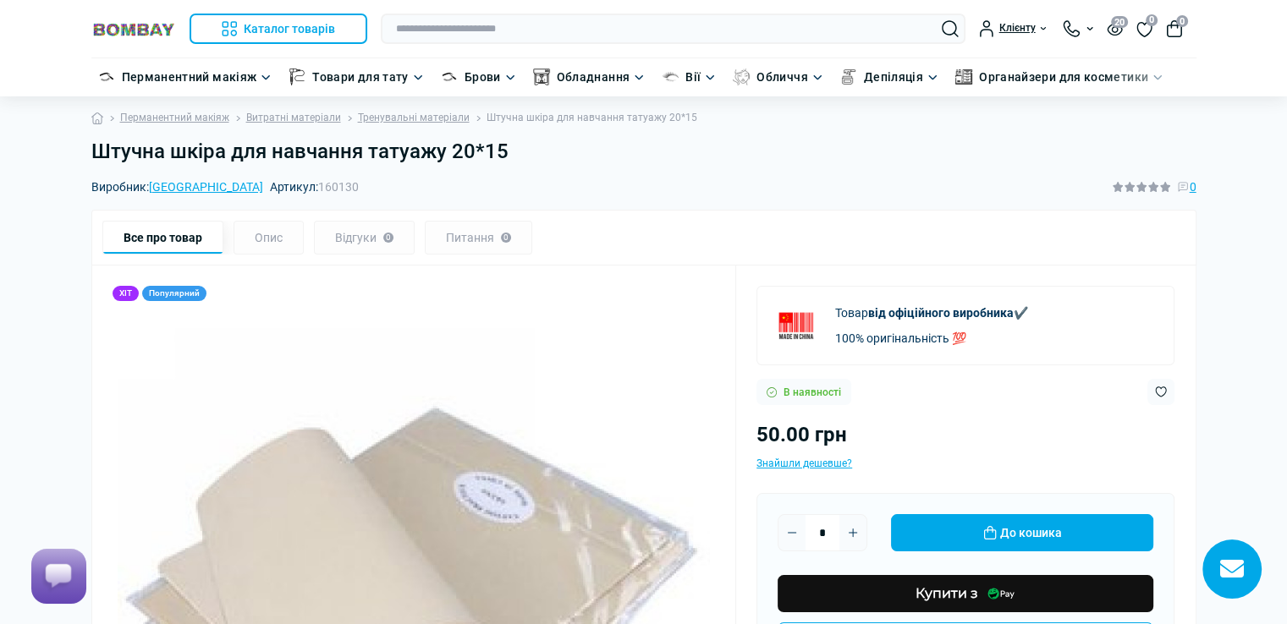
click at [506, 154] on h1 "Штучна шкіра для навчання татуажу 20*15" at bounding box center [643, 152] width 1105 height 25
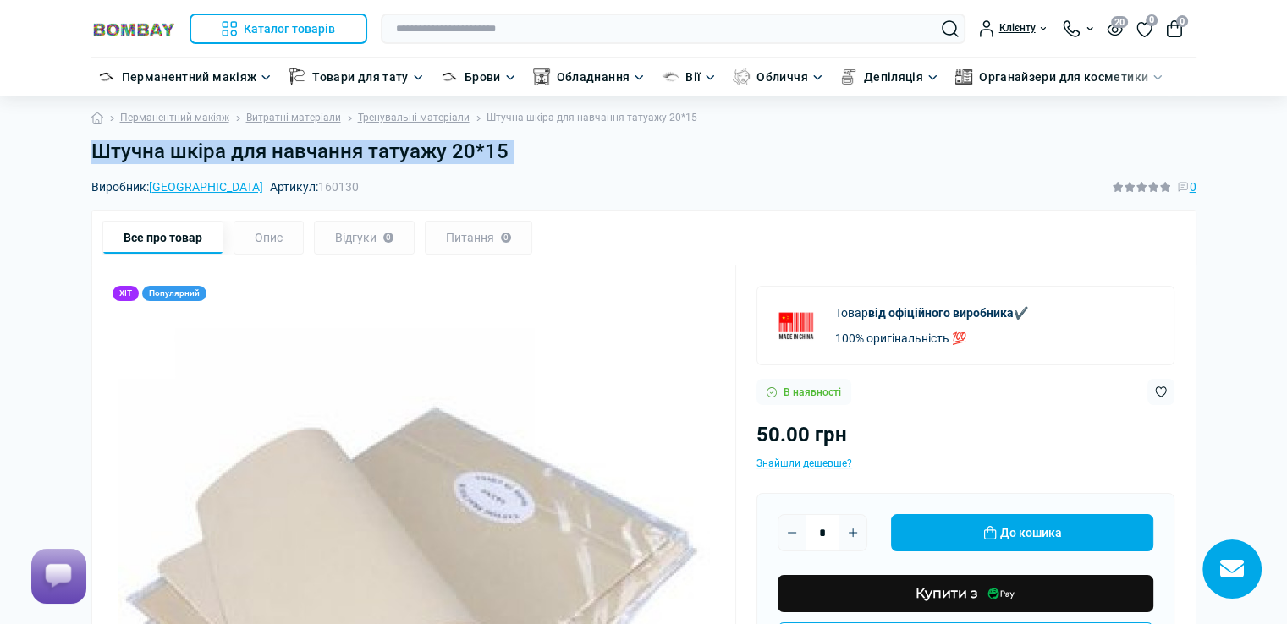
click at [506, 154] on h1 "Штучна шкіра для навчання татуажу 20*15" at bounding box center [643, 152] width 1105 height 25
copy main "Штучна шкіра для навчання татуажу 20*15"
